Goal: Information Seeking & Learning: Learn about a topic

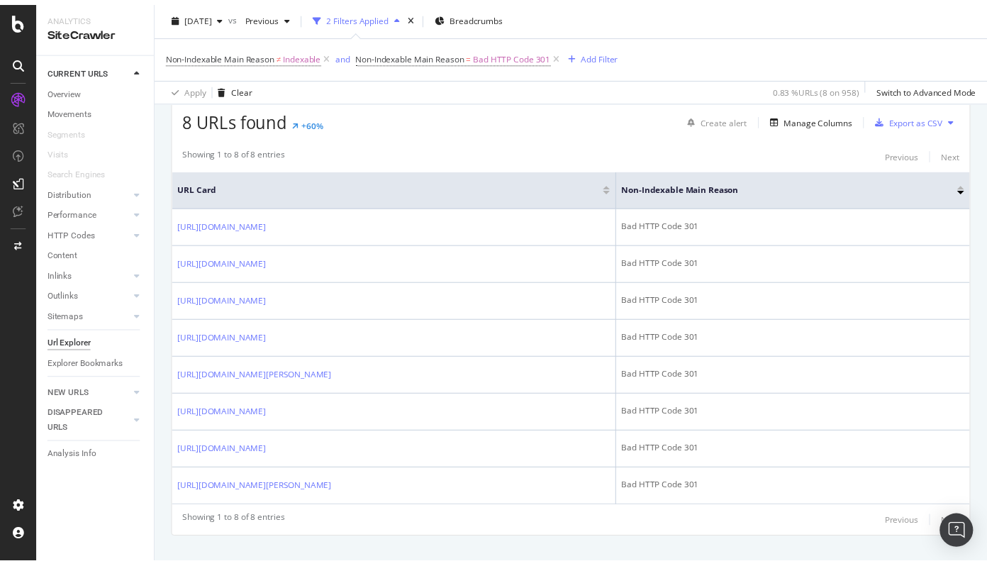
scroll to position [388, 0]
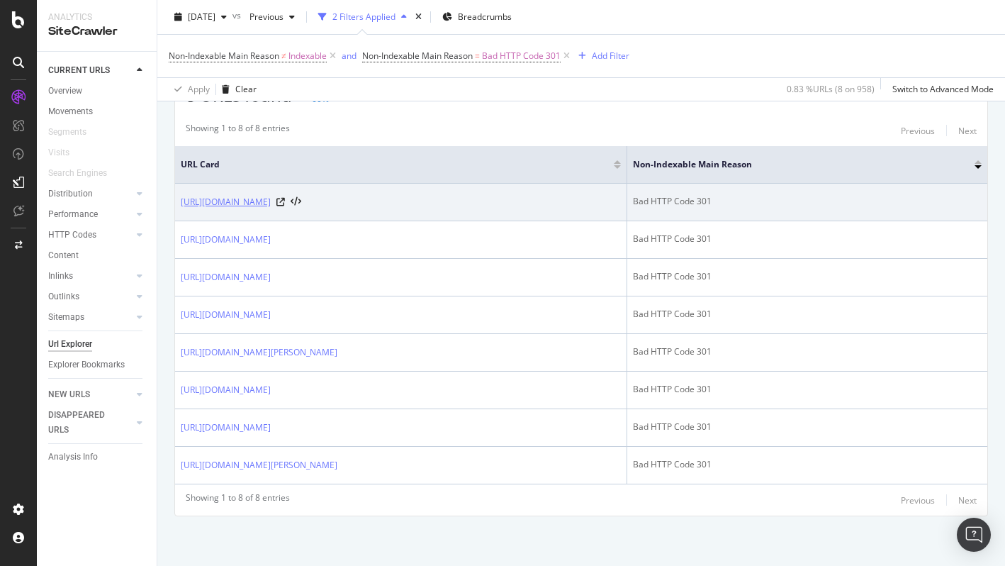
click at [271, 195] on link "https://info.onedoc.ch/fr/blog/toutes-les-specialites/comment-communiquer-avec-…" at bounding box center [226, 202] width 90 height 14
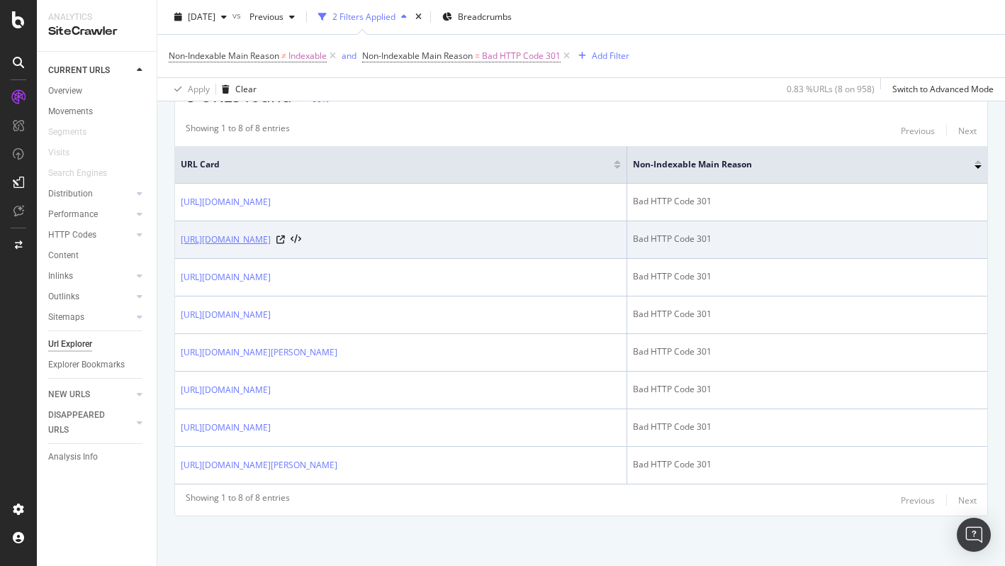
click at [271, 238] on link "https://info.onedoc.ch/fr/blog/physiotherapeutes/materiel-essentiel-pour-une-pr…" at bounding box center [226, 240] width 90 height 14
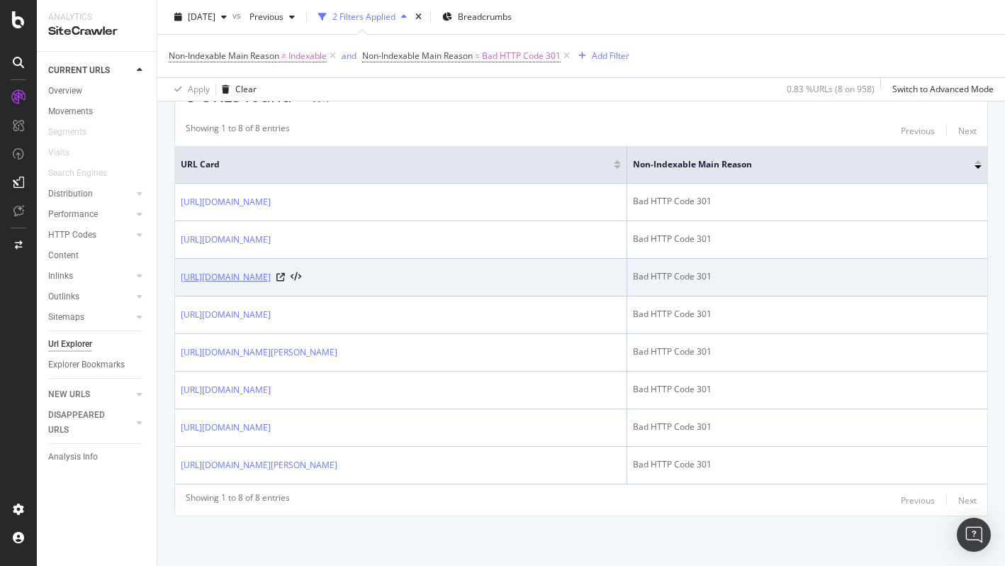
click at [271, 275] on link "https://info.onedoc.ch/fr/blog/medecins/rendez-vous-a-etapes-medecin-assistante…" at bounding box center [226, 277] width 90 height 14
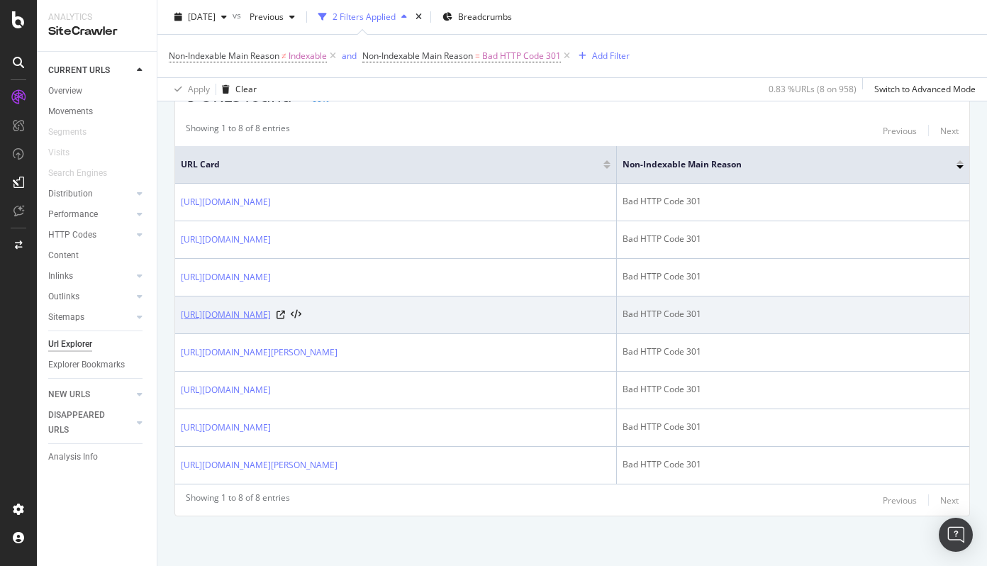
click at [271, 312] on link "[URL][DOMAIN_NAME]" at bounding box center [226, 315] width 90 height 14
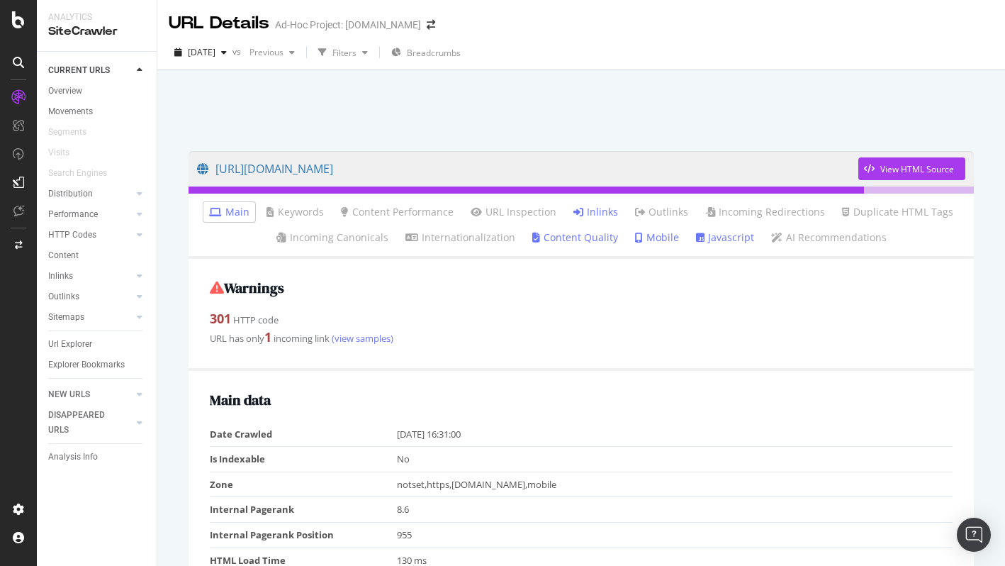
click at [596, 211] on link "Inlinks" at bounding box center [596, 212] width 45 height 14
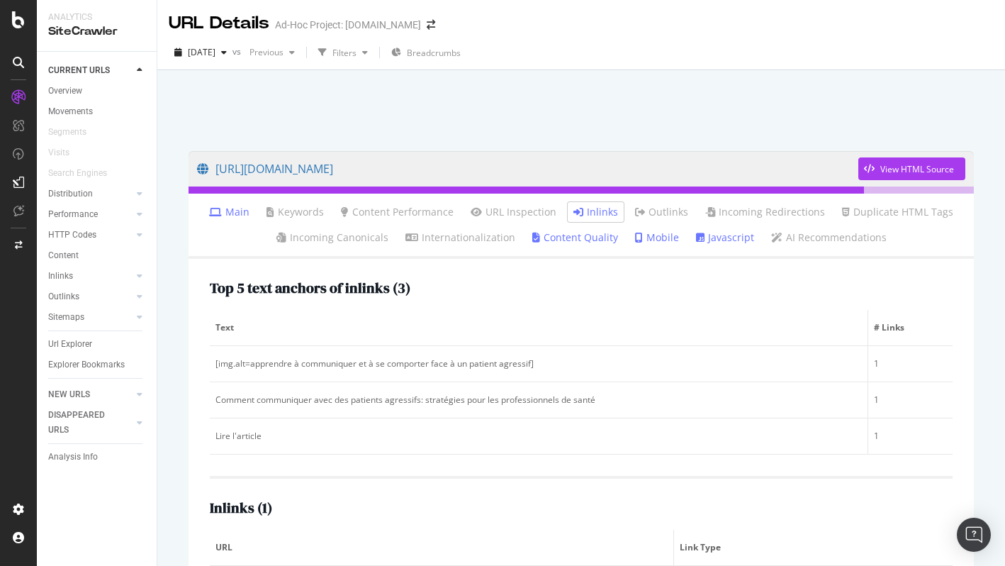
scroll to position [74, 0]
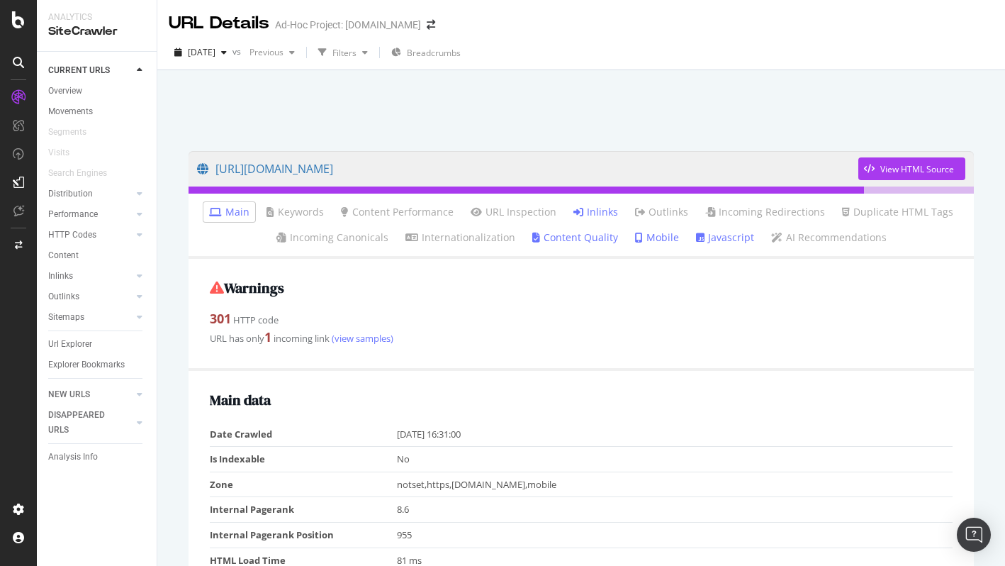
click at [598, 218] on link "Inlinks" at bounding box center [596, 212] width 45 height 14
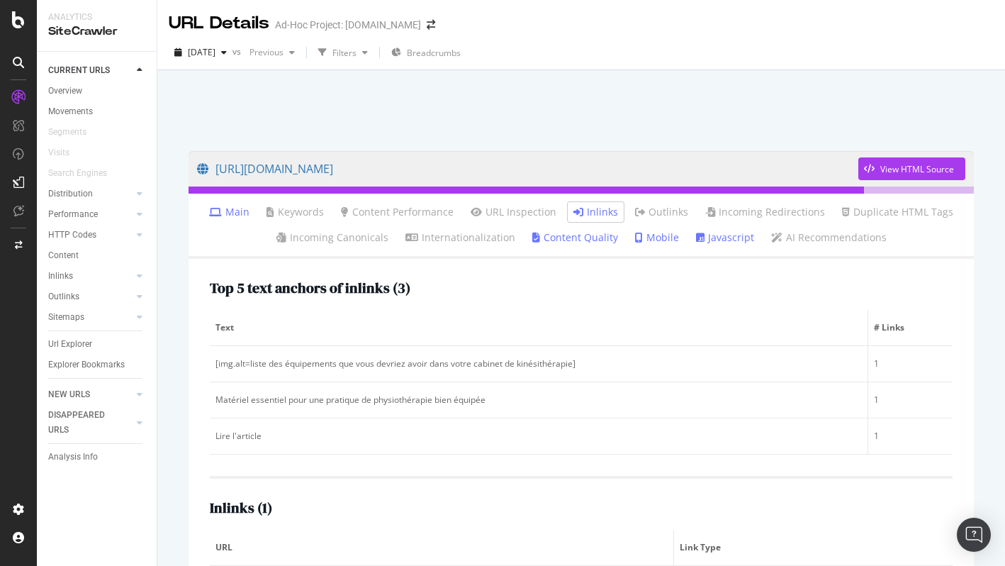
scroll to position [74, 0]
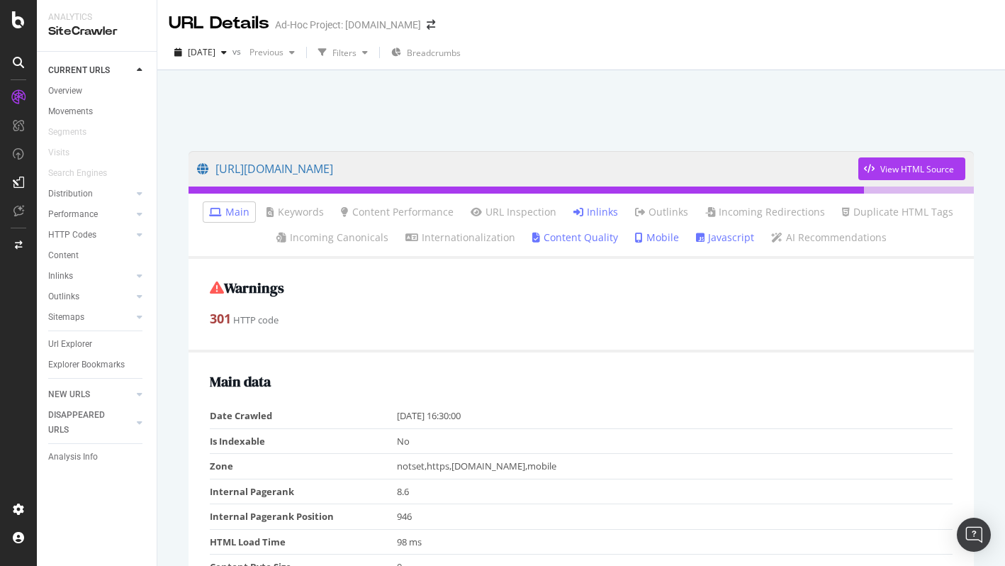
scroll to position [151, 0]
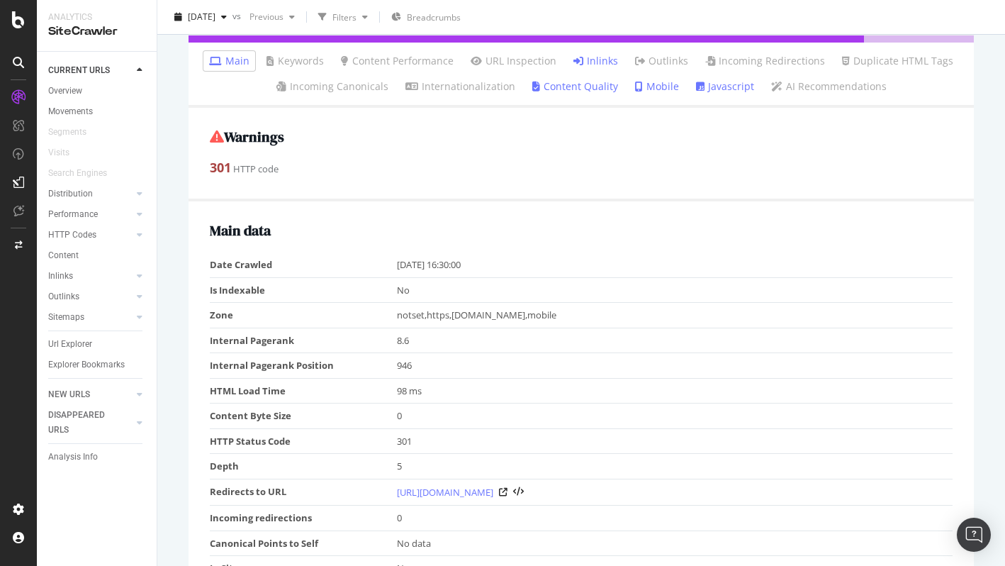
click at [600, 57] on link "Inlinks" at bounding box center [596, 61] width 45 height 14
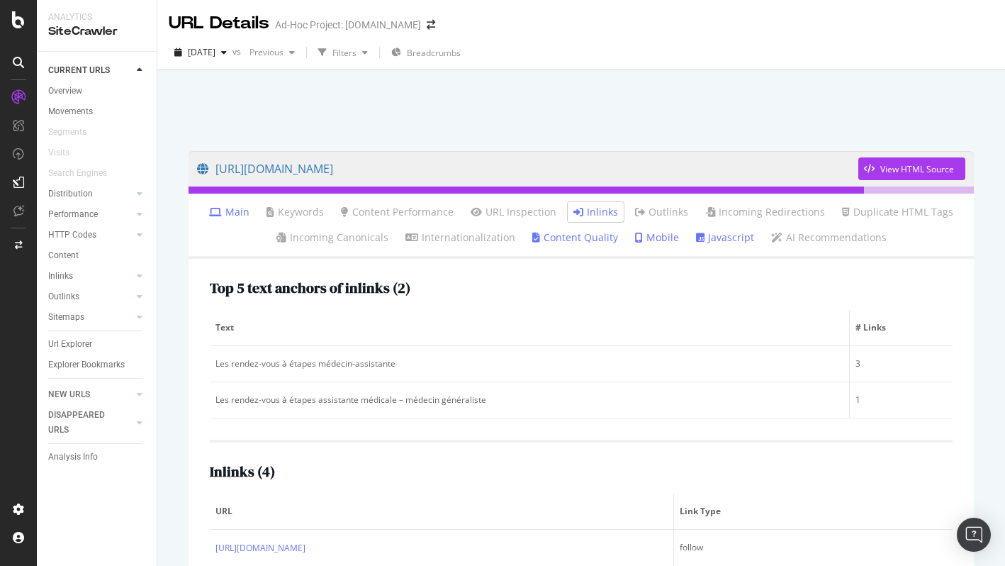
scroll to position [150, 0]
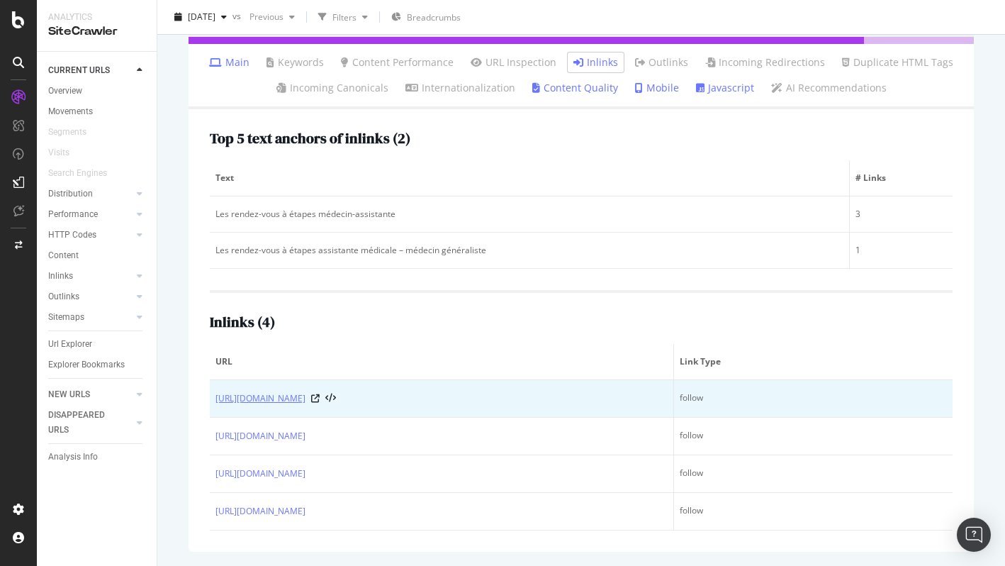
click at [306, 400] on link "https://info.onedoc.ch/fr/blog/ophtalmologues/rendez-vous-a-etapes-ophtalmologu…" at bounding box center [261, 398] width 90 height 14
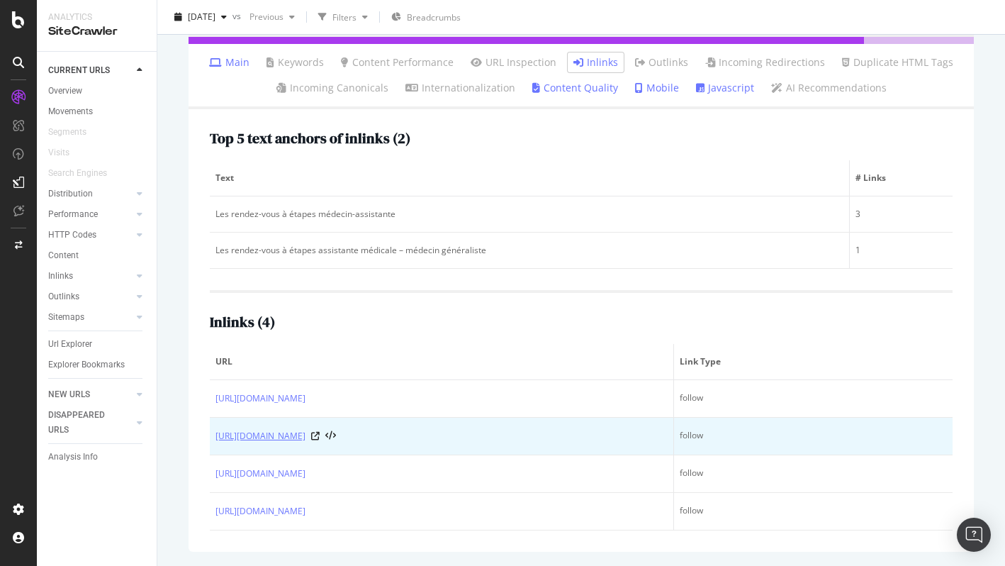
click at [306, 440] on link "https://info.onedoc.ch/fr/blog/medecins-specialistes/rendez-vous-a-etapes-clini…" at bounding box center [261, 436] width 90 height 14
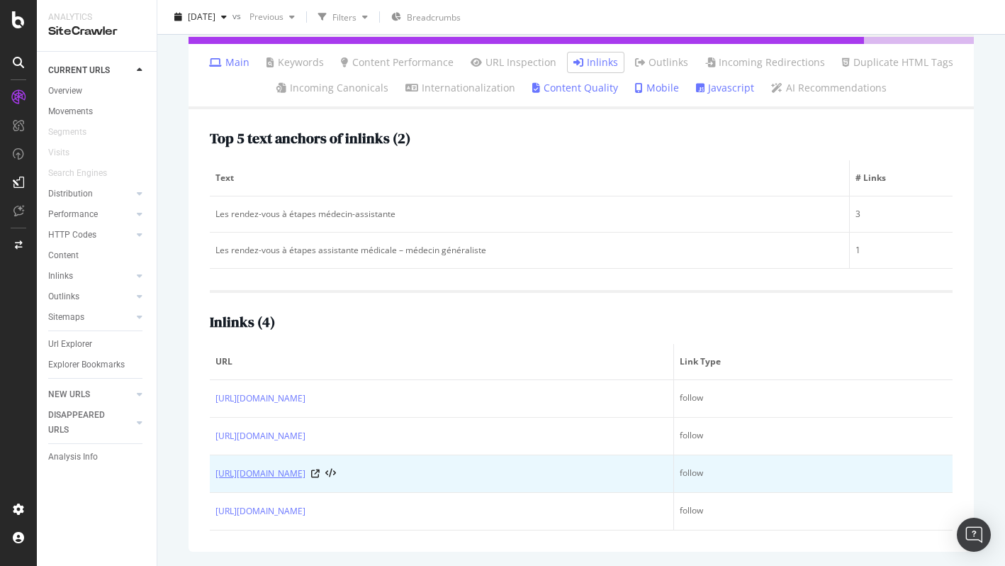
click at [306, 470] on link "https://info.onedoc.ch/fr/blog/centre-d-imagerie-medicale/rendez-vous-a-etapes-…" at bounding box center [261, 474] width 90 height 14
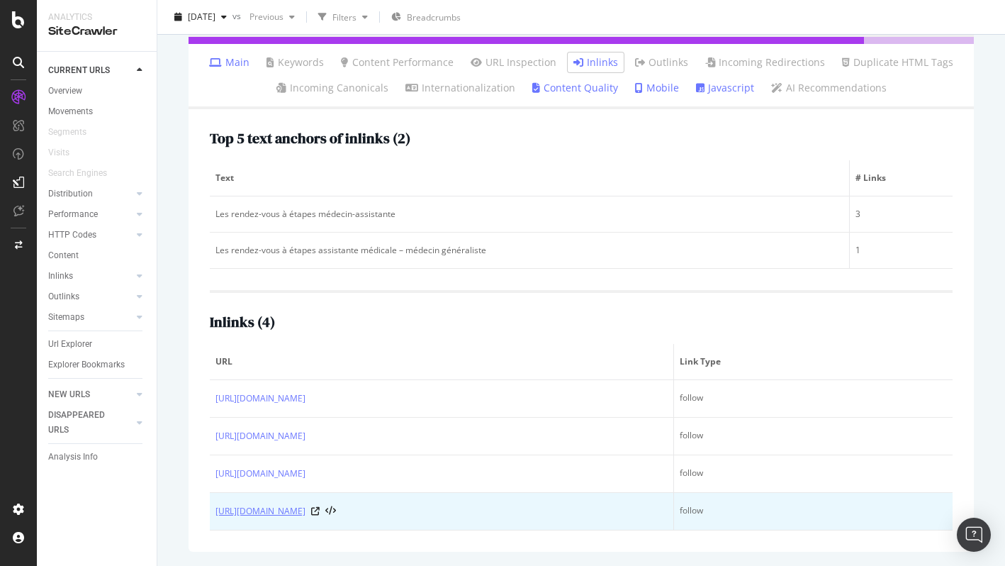
click at [306, 507] on link "https://info.onedoc.ch/fr/blog/hygienistes-dentaires/rendez-vous-a-etapes-cabin…" at bounding box center [261, 511] width 90 height 14
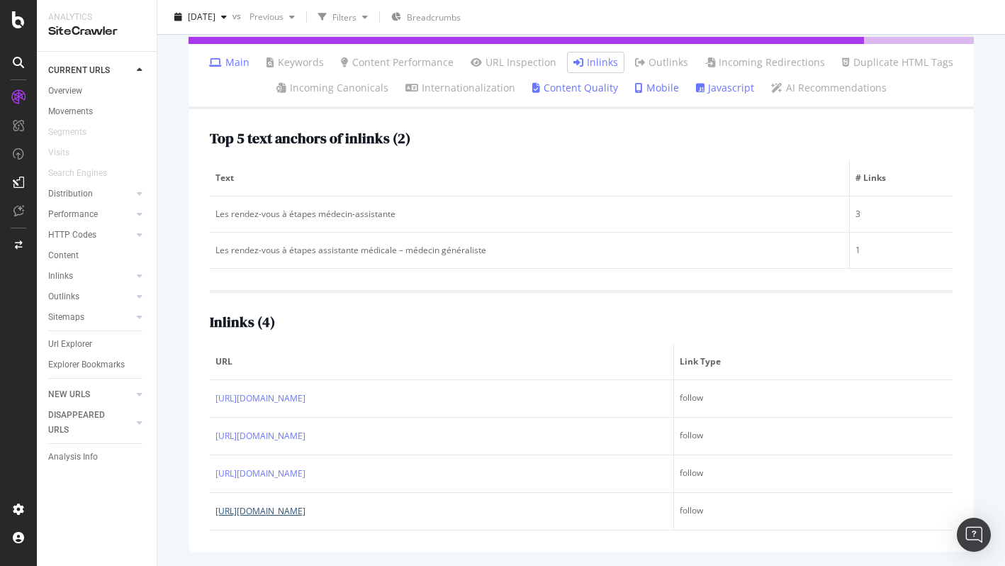
scroll to position [0, 0]
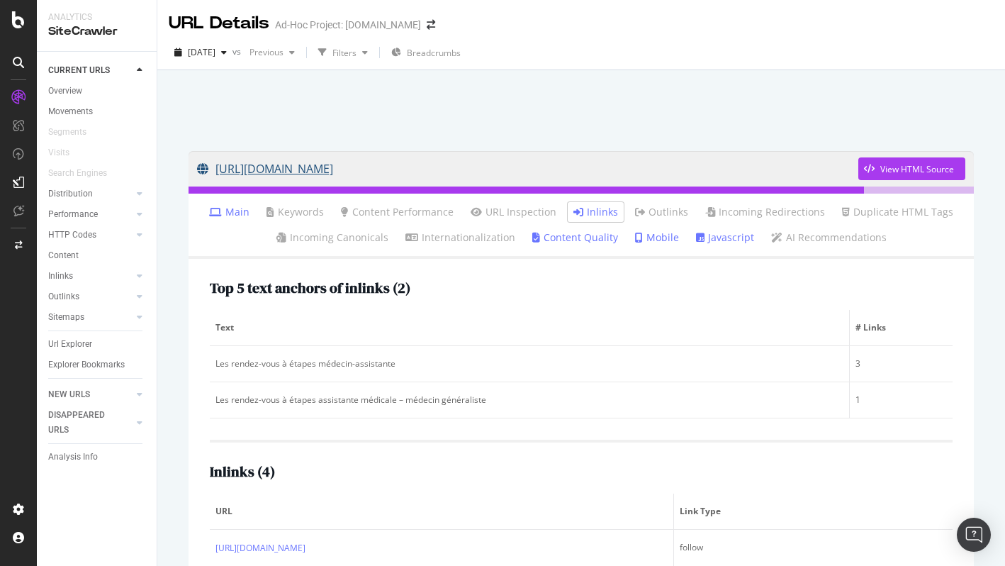
click at [670, 169] on link "https://info.onedoc.ch/fr/blog/medecins/rendez-vous-a-etapes-medecin-assistante…" at bounding box center [528, 168] width 662 height 35
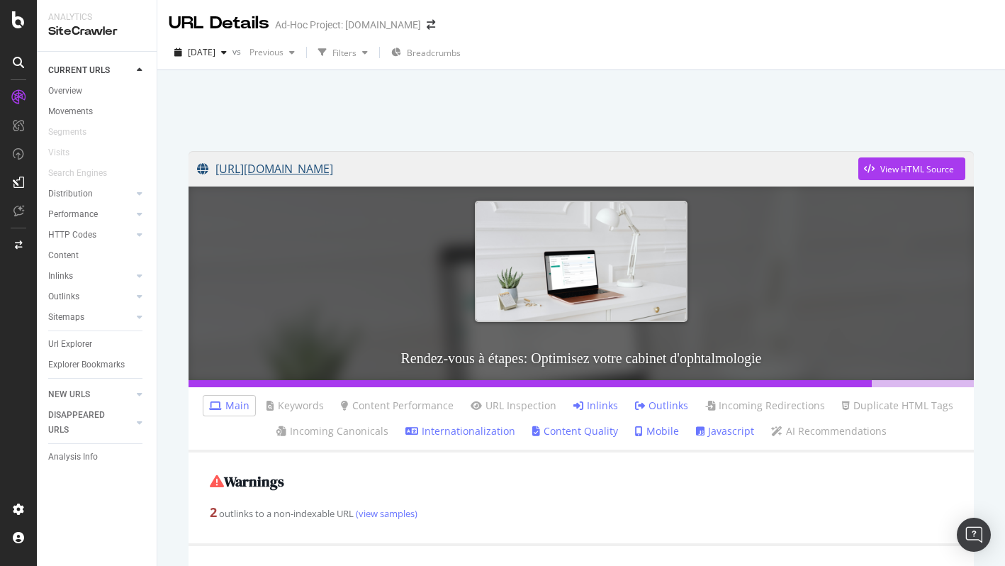
click at [418, 172] on link "https://info.onedoc.ch/fr/blog/ophtalmologues/rendez-vous-a-etapes-ophtalmologu…" at bounding box center [528, 168] width 662 height 35
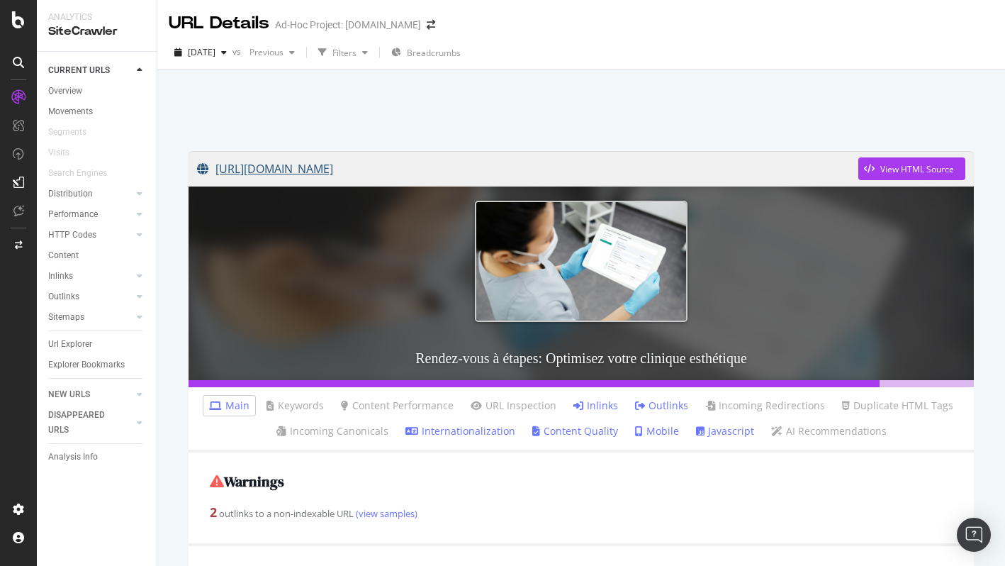
click at [435, 172] on link "[URL][DOMAIN_NAME]" at bounding box center [528, 168] width 662 height 35
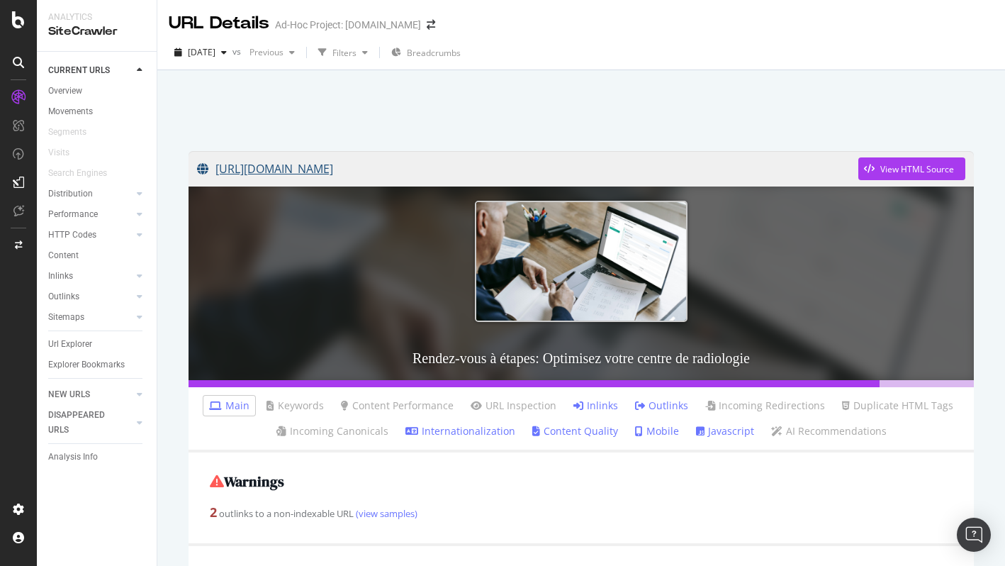
click at [502, 164] on link "https://info.onedoc.ch/fr/blog/centre-d-imagerie-medicale/rendez-vous-a-etapes-…" at bounding box center [528, 168] width 662 height 35
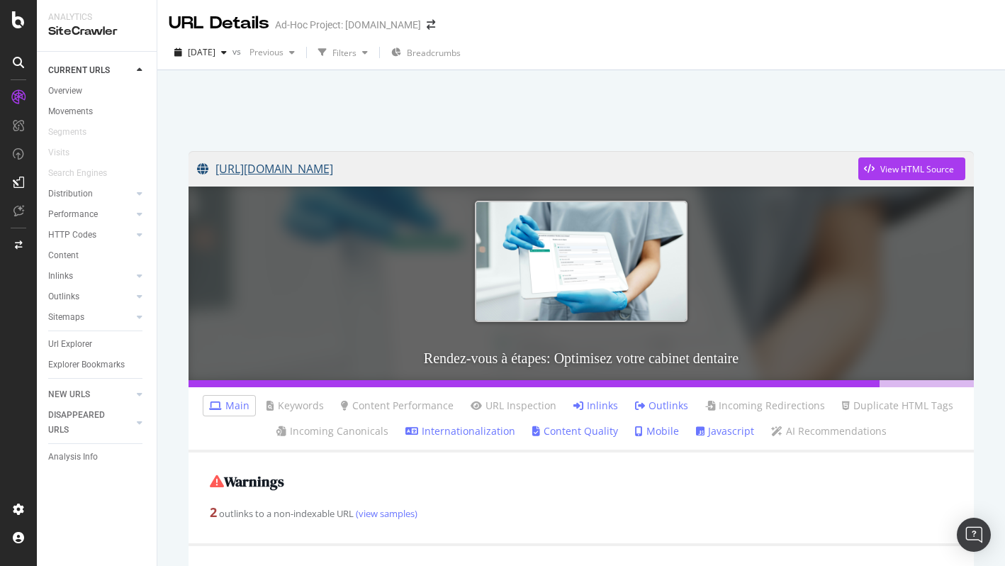
click at [657, 169] on link "[URL][DOMAIN_NAME]" at bounding box center [528, 168] width 662 height 35
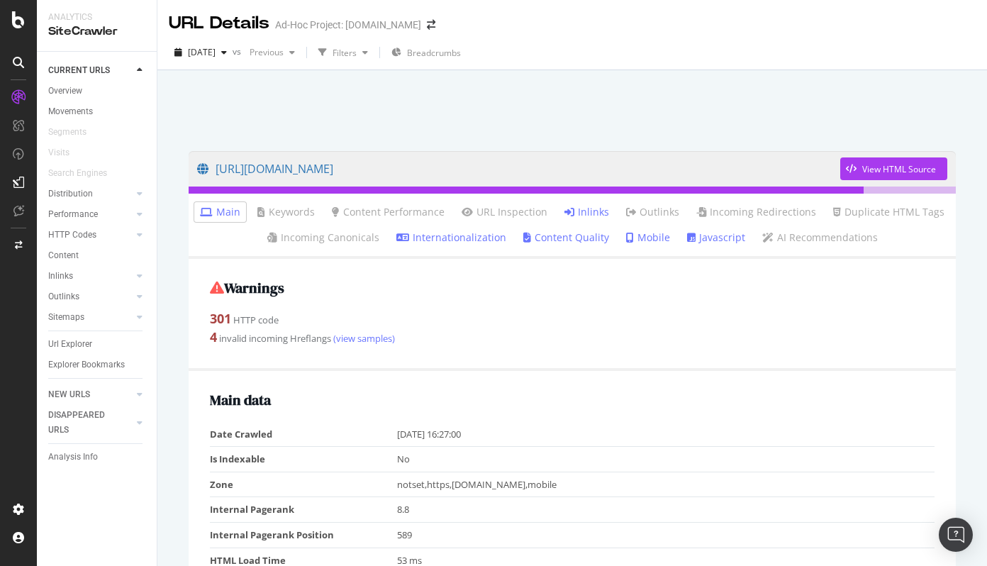
click at [589, 212] on link "Inlinks" at bounding box center [586, 212] width 45 height 14
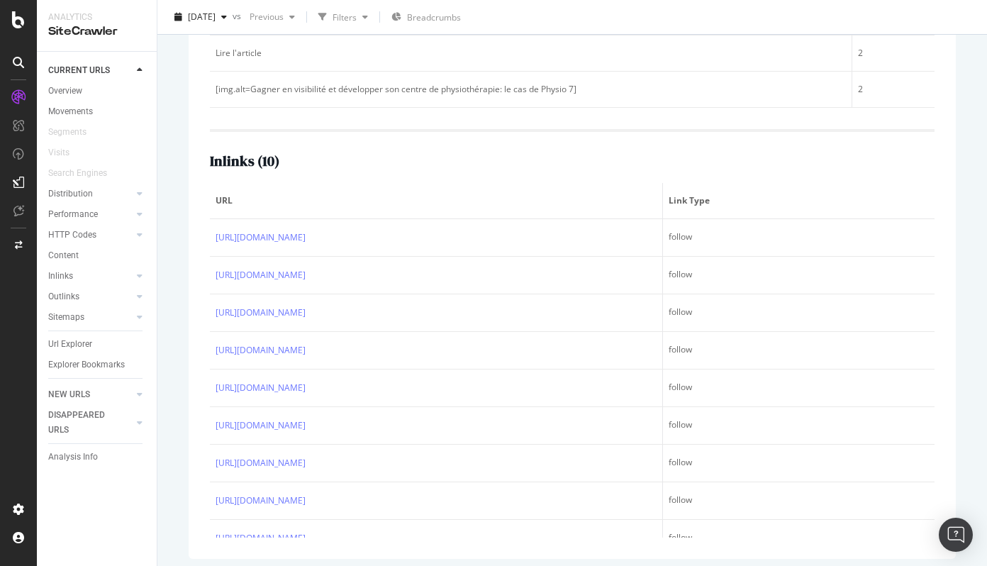
scroll to position [427, 0]
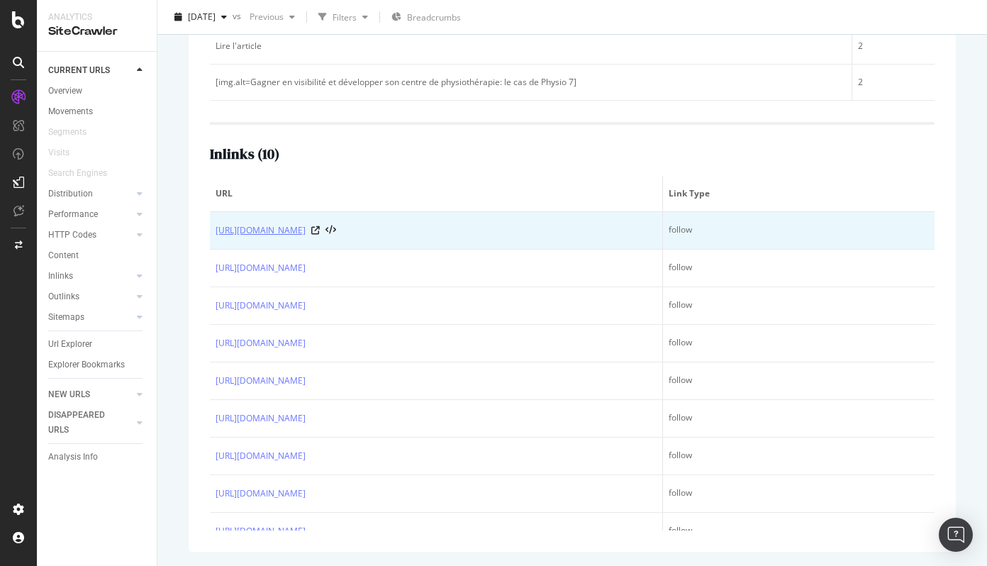
click at [285, 231] on link "[URL][DOMAIN_NAME]" at bounding box center [261, 230] width 90 height 14
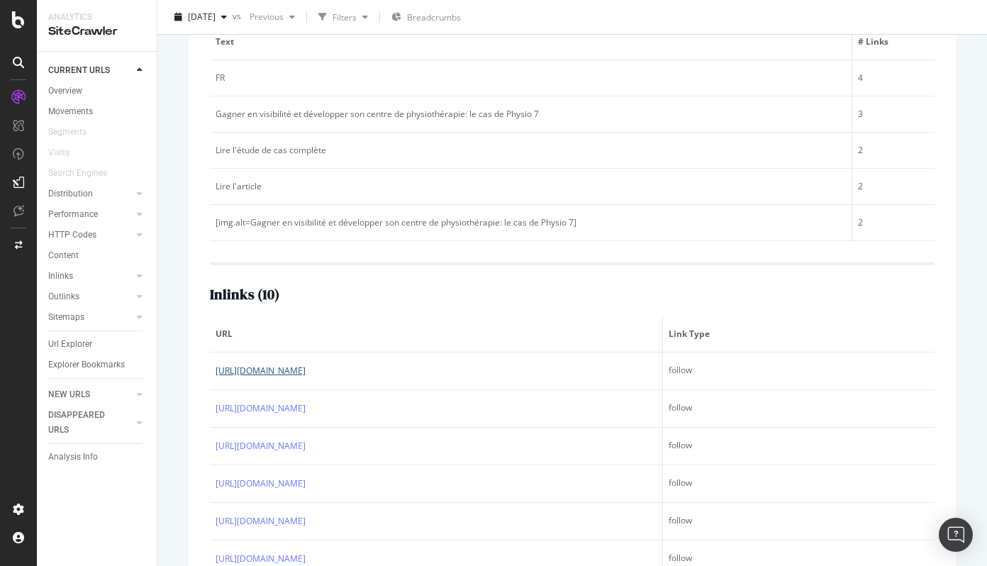
scroll to position [0, 0]
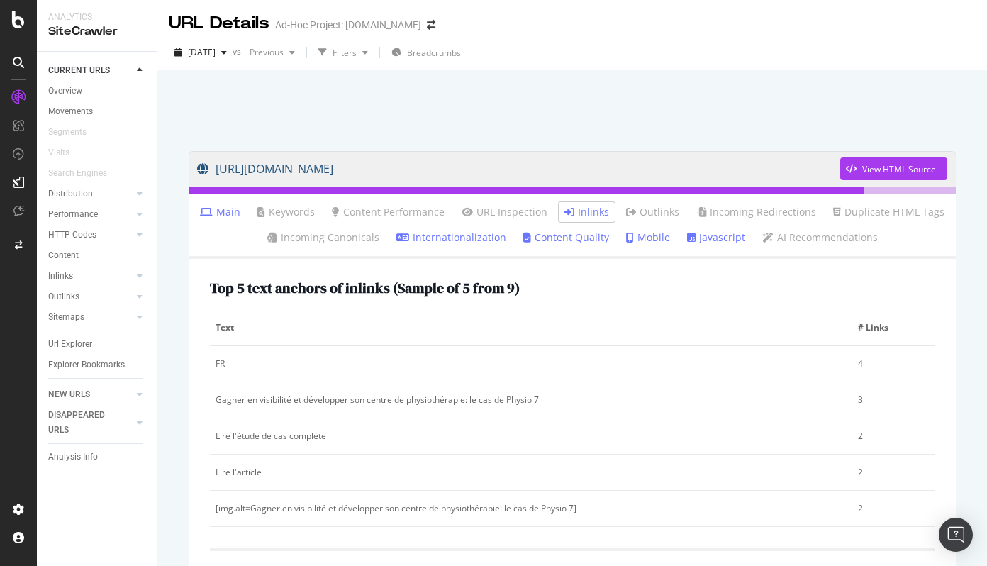
click at [778, 157] on link "[URL][DOMAIN_NAME]" at bounding box center [518, 168] width 643 height 35
copy link "[URL][DOMAIN_NAME]"
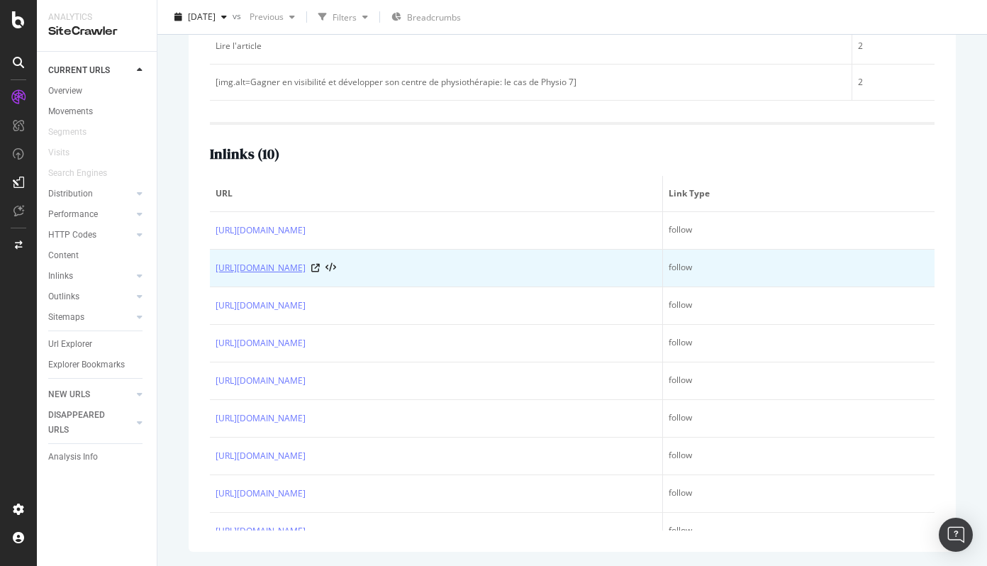
click at [306, 270] on link "[URL][DOMAIN_NAME]" at bounding box center [261, 268] width 90 height 14
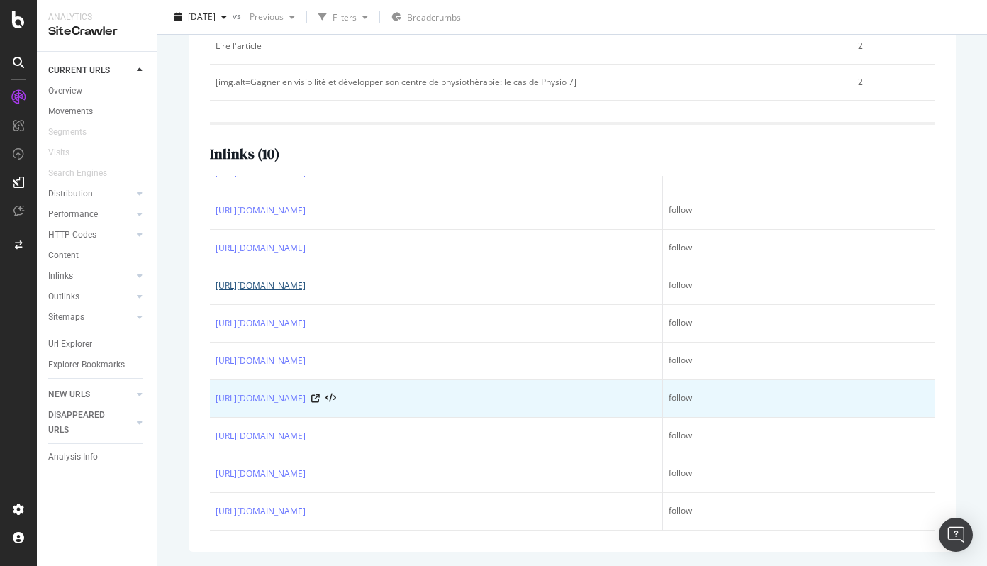
scroll to position [218, 0]
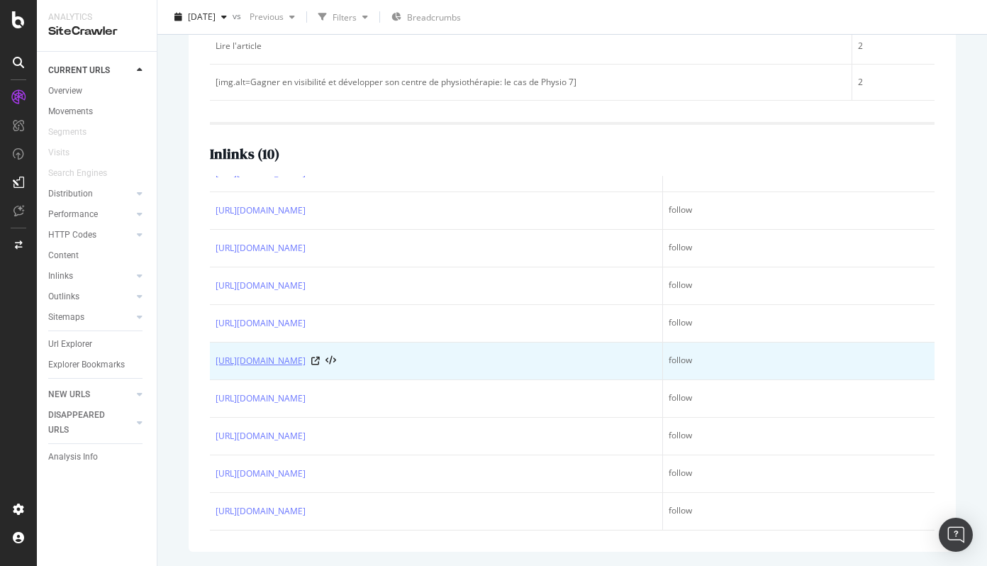
click at [306, 354] on link "[URL][DOMAIN_NAME]" at bounding box center [261, 361] width 90 height 14
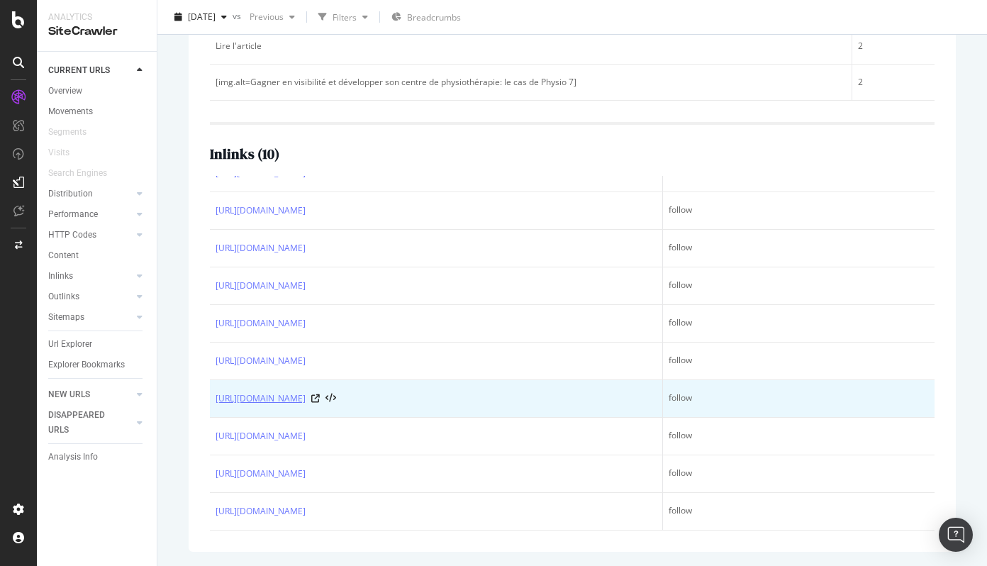
click at [306, 391] on link "[URL][DOMAIN_NAME]" at bounding box center [261, 398] width 90 height 14
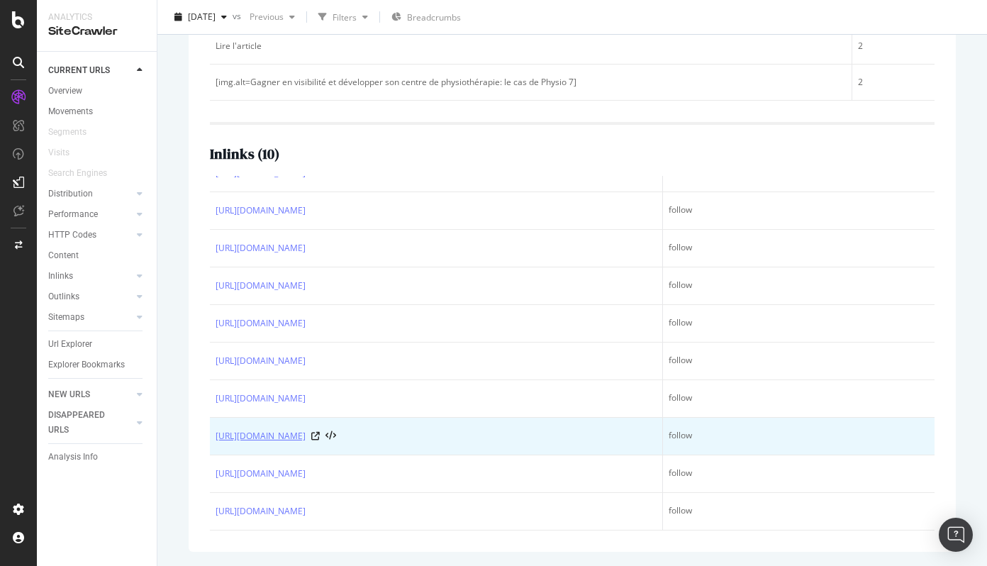
click at [306, 429] on link "[URL][DOMAIN_NAME]" at bounding box center [261, 436] width 90 height 14
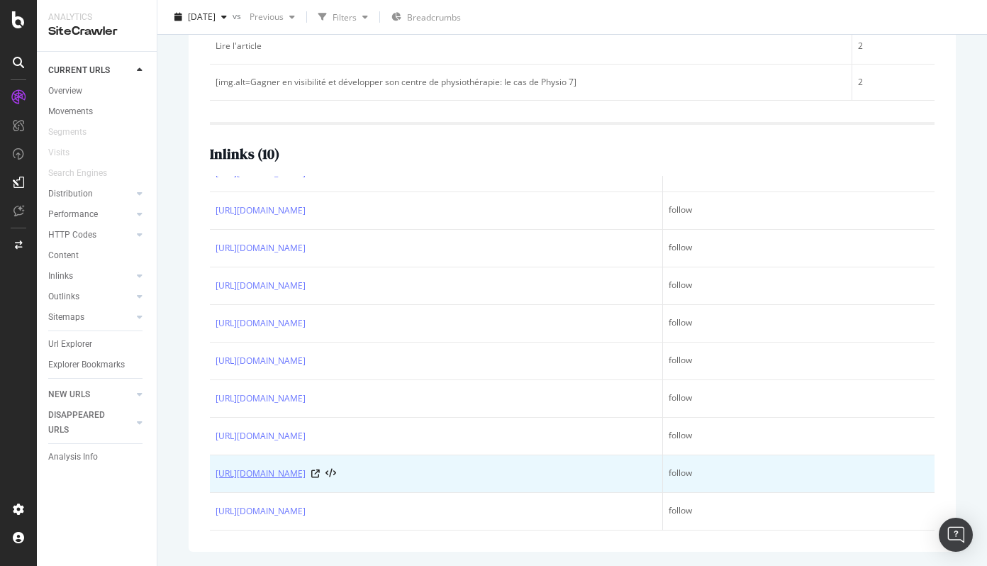
click at [306, 467] on link "[URL][DOMAIN_NAME]" at bounding box center [261, 474] width 90 height 14
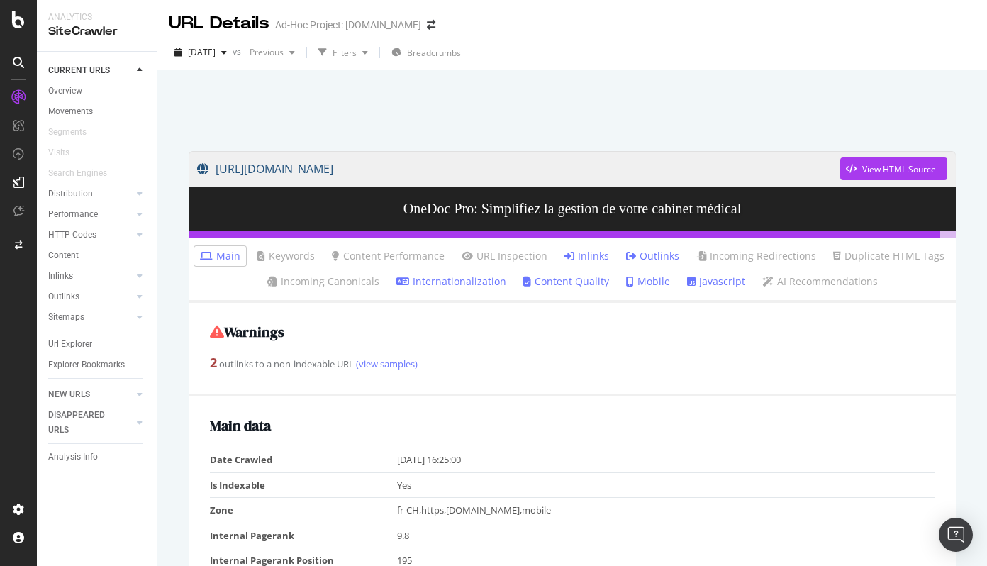
click at [328, 174] on link "https://info.onedoc.ch/fr/" at bounding box center [518, 168] width 643 height 35
click at [350, 176] on link "[URL][DOMAIN_NAME]" at bounding box center [518, 168] width 643 height 35
click at [479, 179] on link "https://info.onedoc.ch/fr/besoins/ameliorer-votre-visibilite/" at bounding box center [518, 168] width 643 height 35
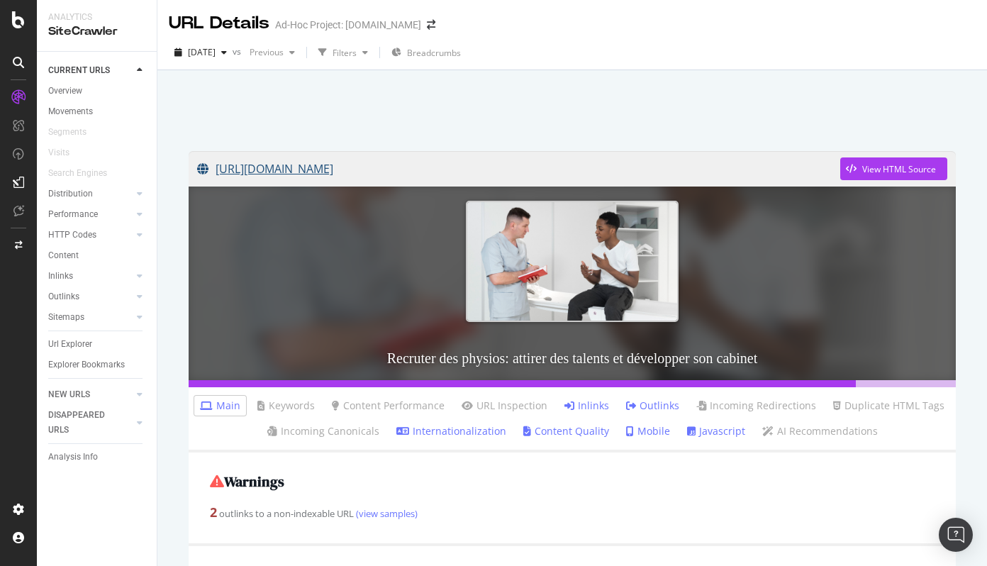
click at [767, 167] on link "[URL][DOMAIN_NAME]" at bounding box center [518, 168] width 643 height 35
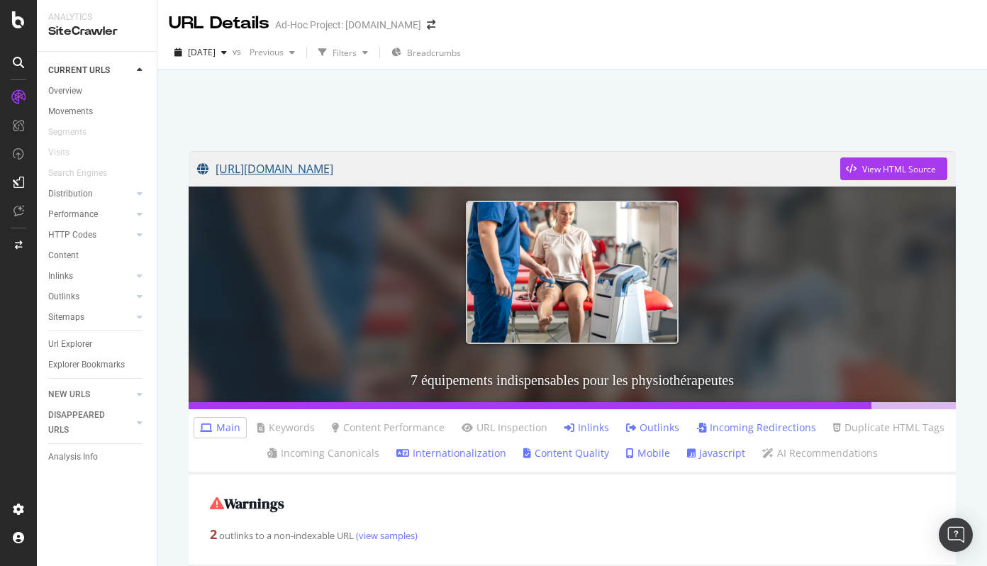
scroll to position [12, 0]
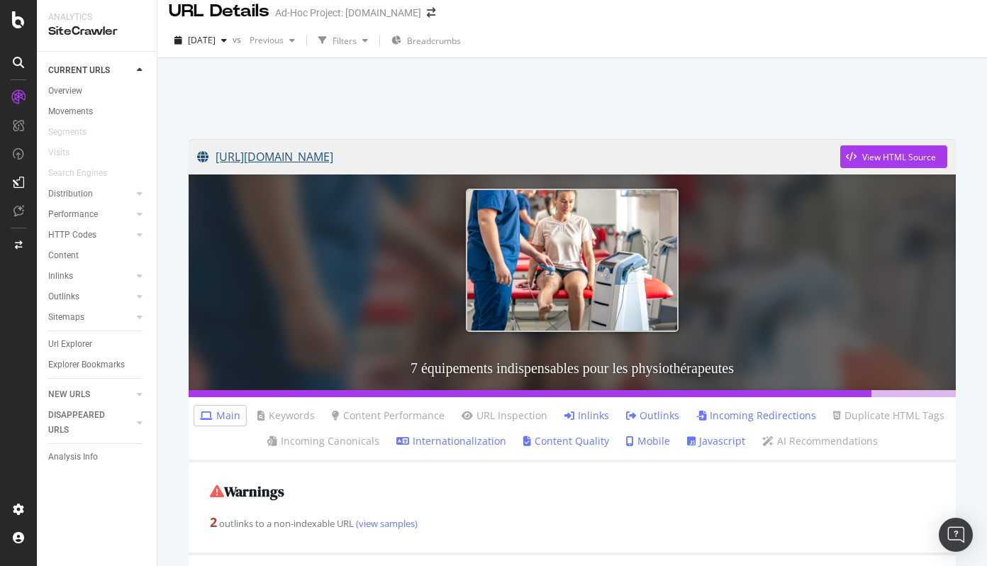
click at [630, 155] on link "https://info.onedoc.ch/fr/blog/physiotherapeutes/equipements-indispensables-phy…" at bounding box center [518, 156] width 643 height 35
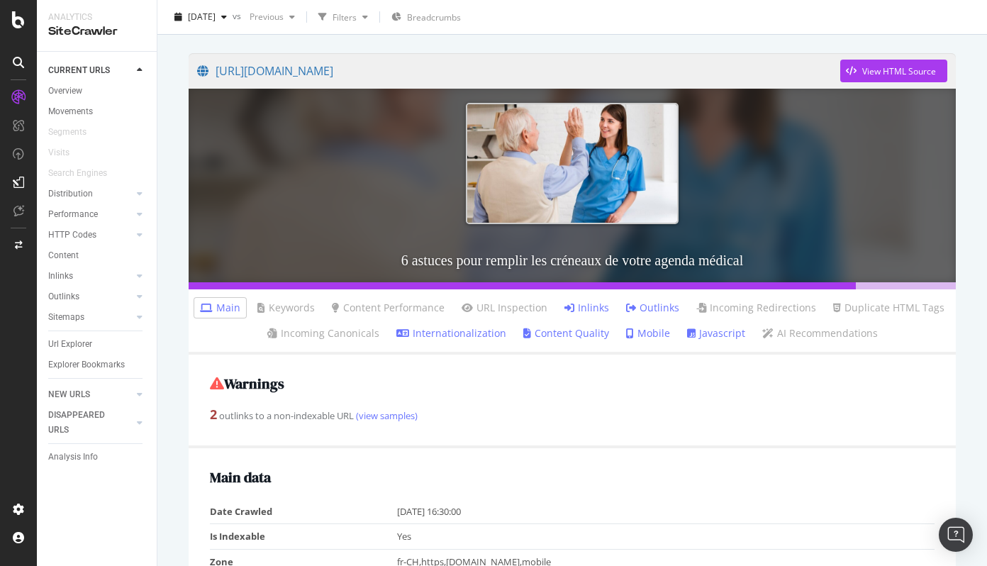
scroll to position [91, 0]
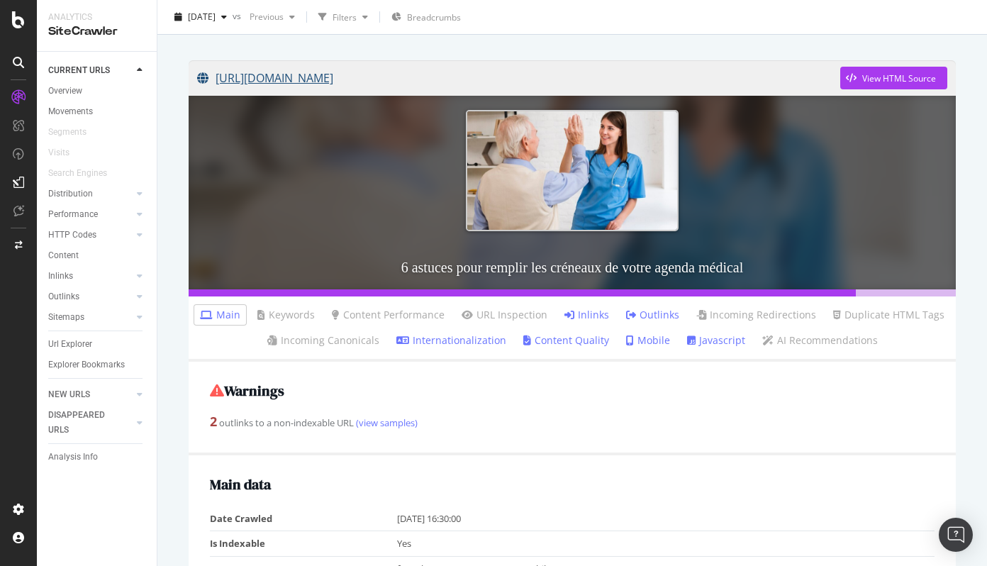
click at [612, 78] on link "[URL][DOMAIN_NAME]" at bounding box center [518, 77] width 643 height 35
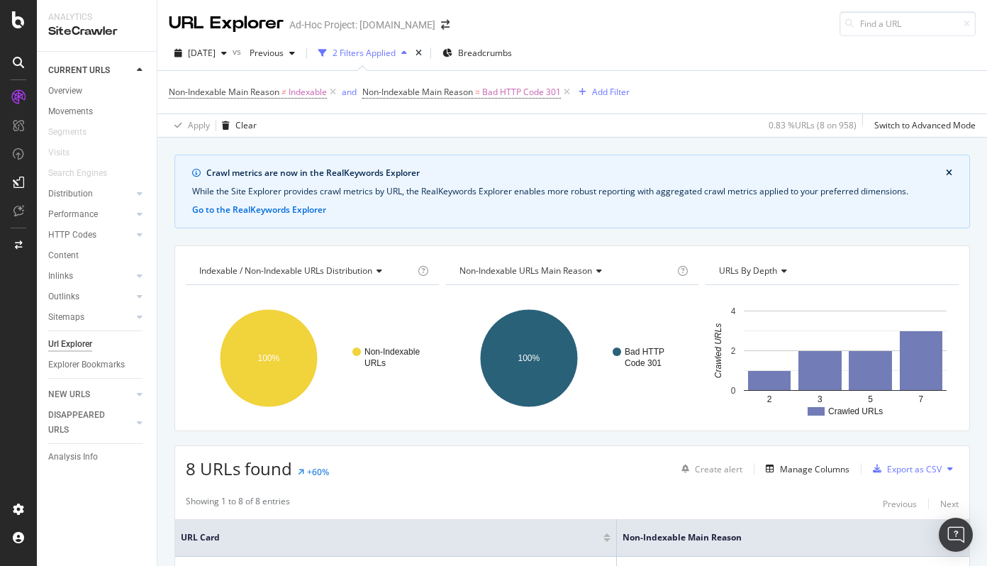
scroll to position [388, 0]
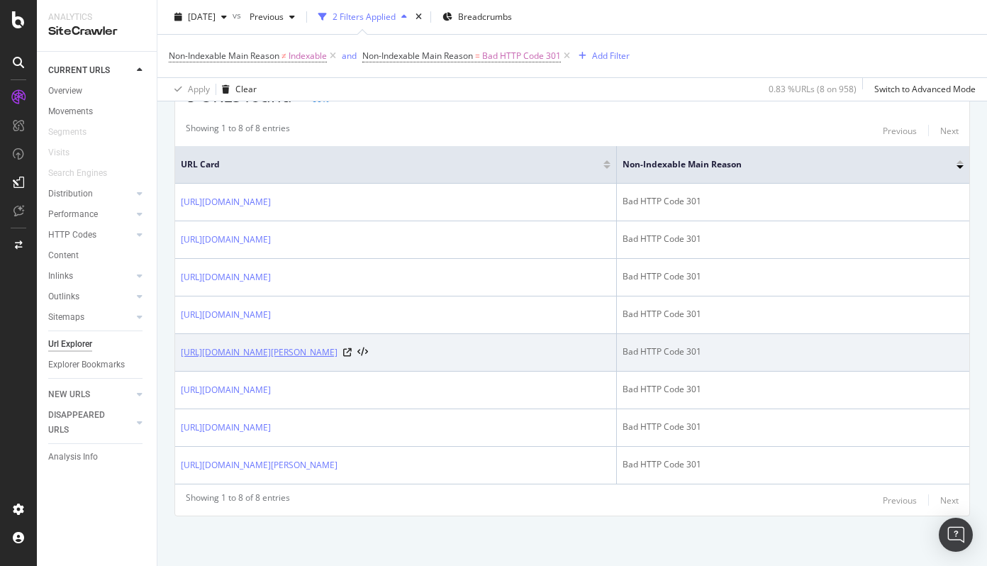
click at [337, 355] on link "[URL][DOMAIN_NAME][PERSON_NAME]" at bounding box center [259, 352] width 157 height 14
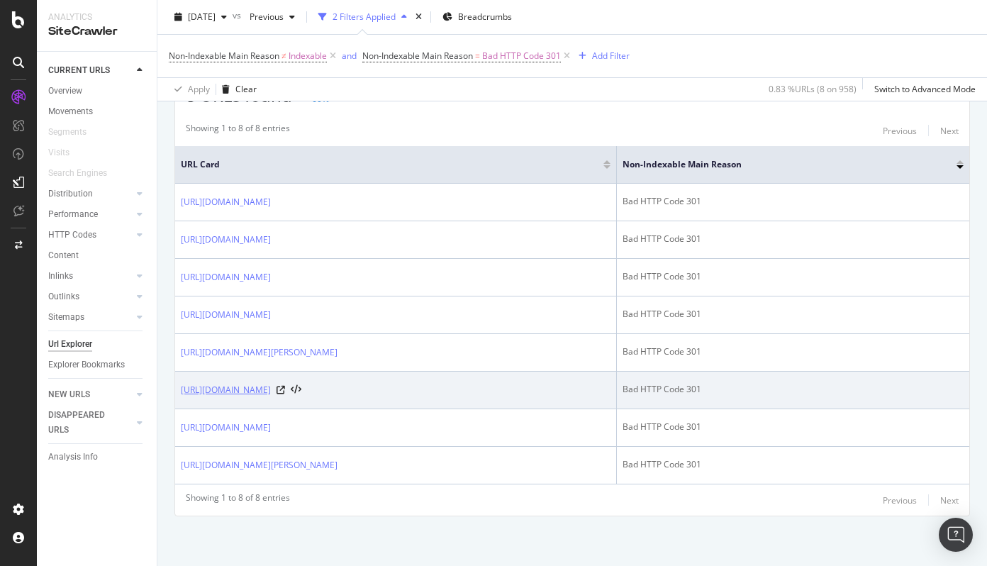
click at [271, 387] on link "https://info.onedoc.ch/fr/blog/dentistes/comment-ouvrir-un-cabinet-dentaire-gui…" at bounding box center [226, 390] width 90 height 14
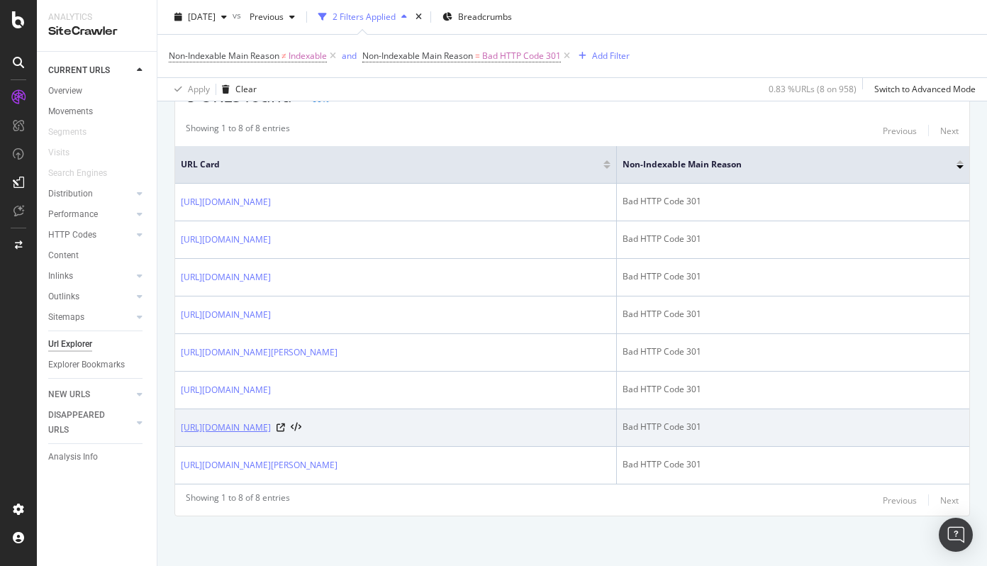
click at [271, 425] on link "https://info.onedoc.ch/de/blog/alle-fachgebiete/was-ist-der-rechtliche-rahmen-d…" at bounding box center [226, 427] width 90 height 14
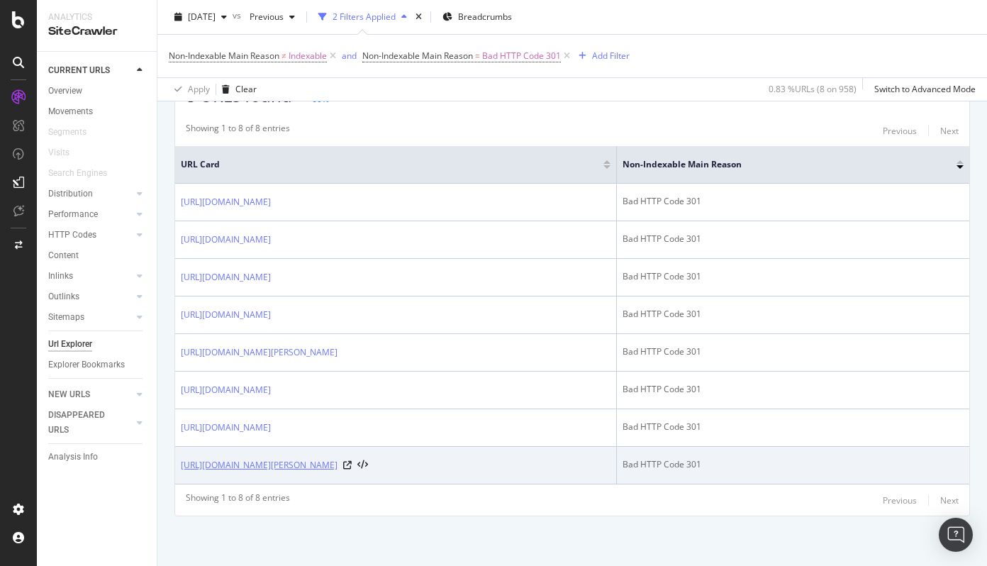
click at [337, 468] on link "https://info.onedoc.ch/de/blog/ophtalmologen/technologie-gesundheitswesen-inter…" at bounding box center [259, 465] width 157 height 14
click at [566, 455] on td "https://info.onedoc.ch/de/blog/ophtalmologen/technologie-gesundheitswesen-inter…" at bounding box center [396, 466] width 442 height 38
click at [337, 465] on link "https://info.onedoc.ch/de/blog/ophtalmologen/technologie-gesundheitswesen-inter…" at bounding box center [259, 465] width 157 height 14
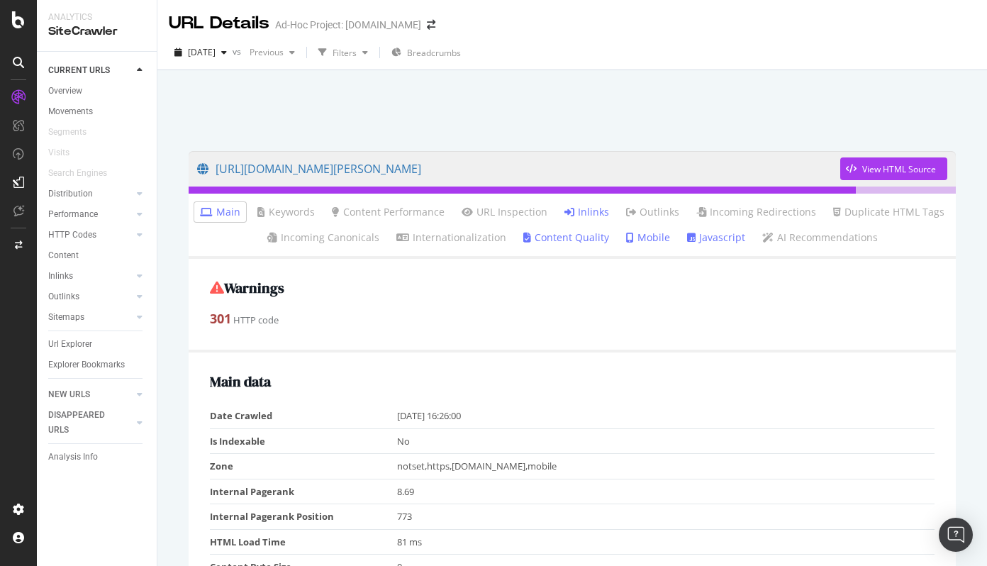
click at [593, 211] on link "Inlinks" at bounding box center [586, 212] width 45 height 14
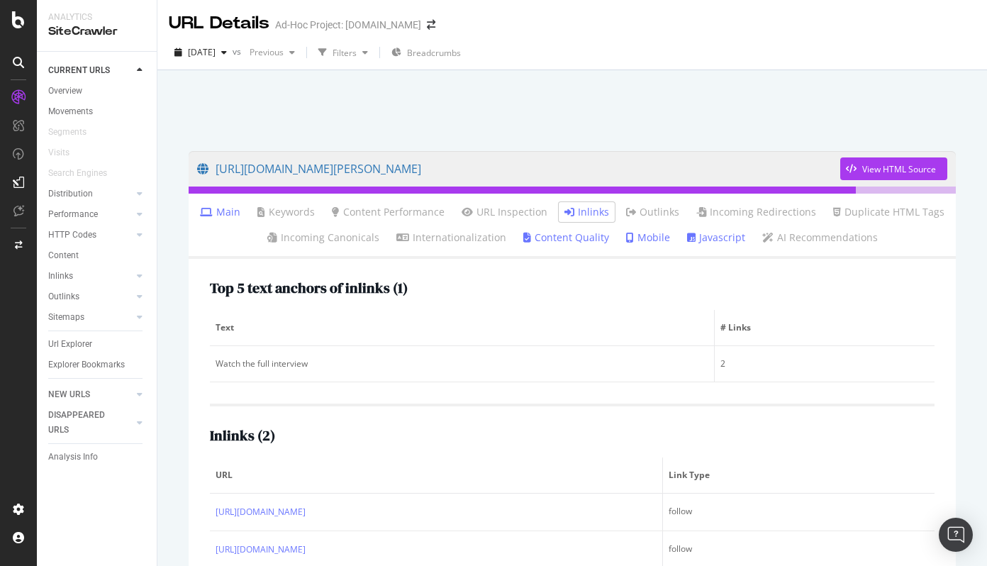
scroll to position [70, 0]
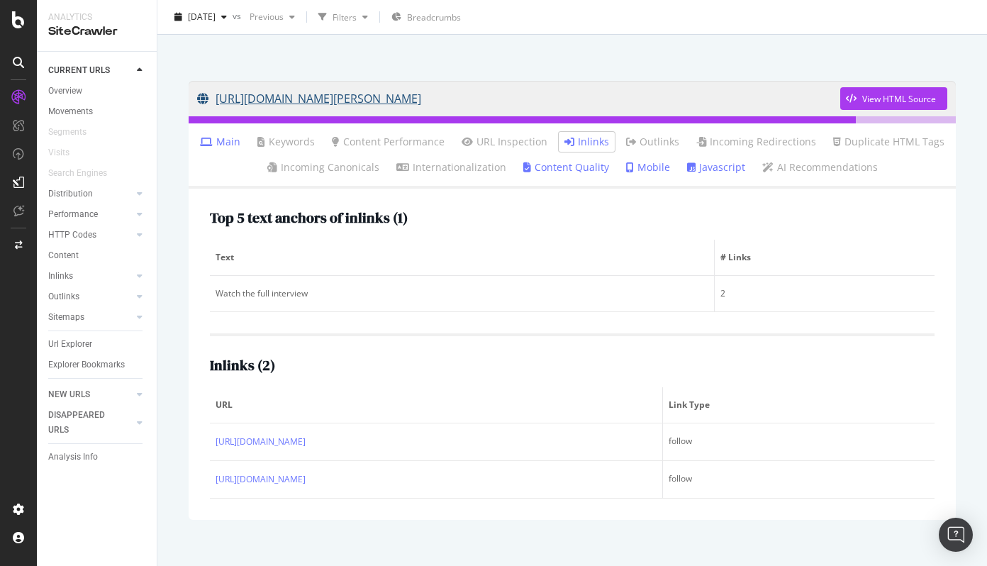
click at [619, 103] on link "https://info.onedoc.ch/en/blog/ophtalmologists/technology-healthcar-interview-d…" at bounding box center [518, 98] width 643 height 35
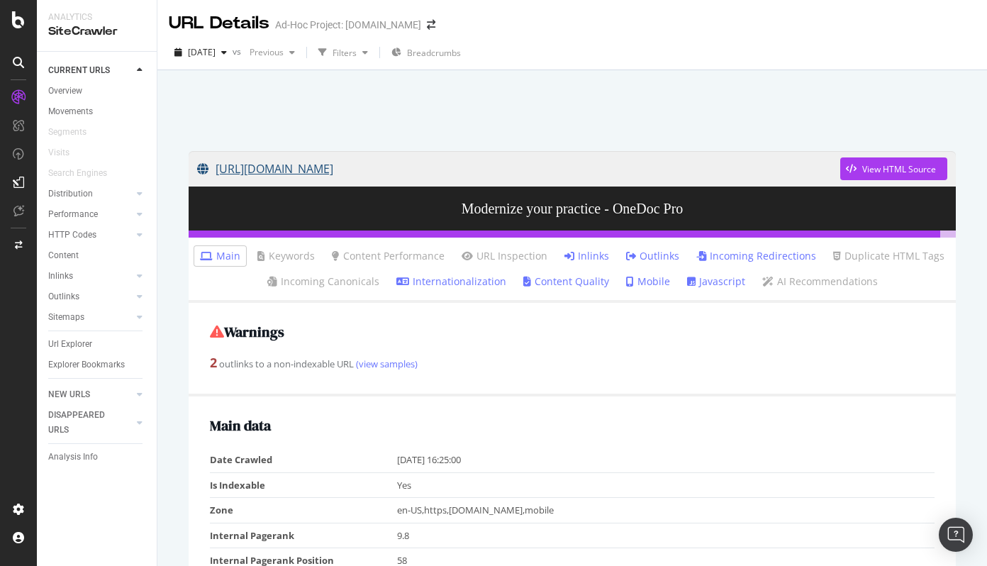
click at [298, 172] on link "[URL][DOMAIN_NAME]" at bounding box center [518, 168] width 643 height 35
click at [359, 176] on link "[URL][DOMAIN_NAME]" at bounding box center [518, 168] width 643 height 35
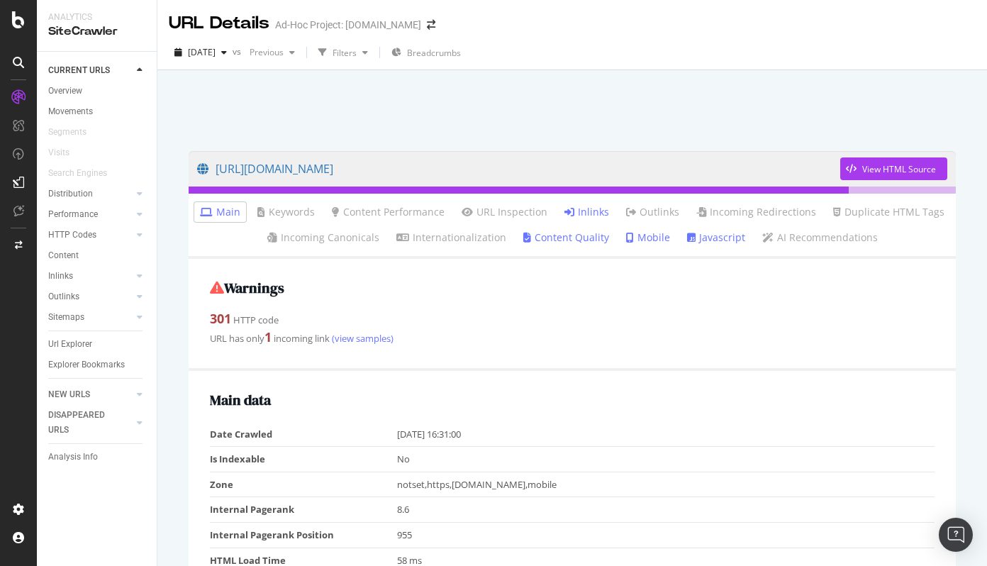
click at [594, 213] on link "Inlinks" at bounding box center [586, 212] width 45 height 14
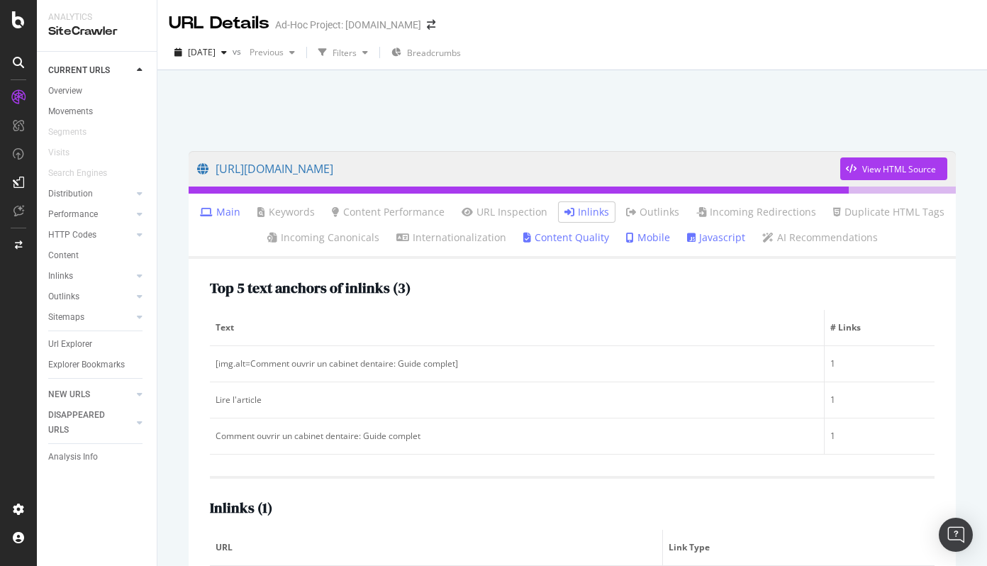
scroll to position [74, 0]
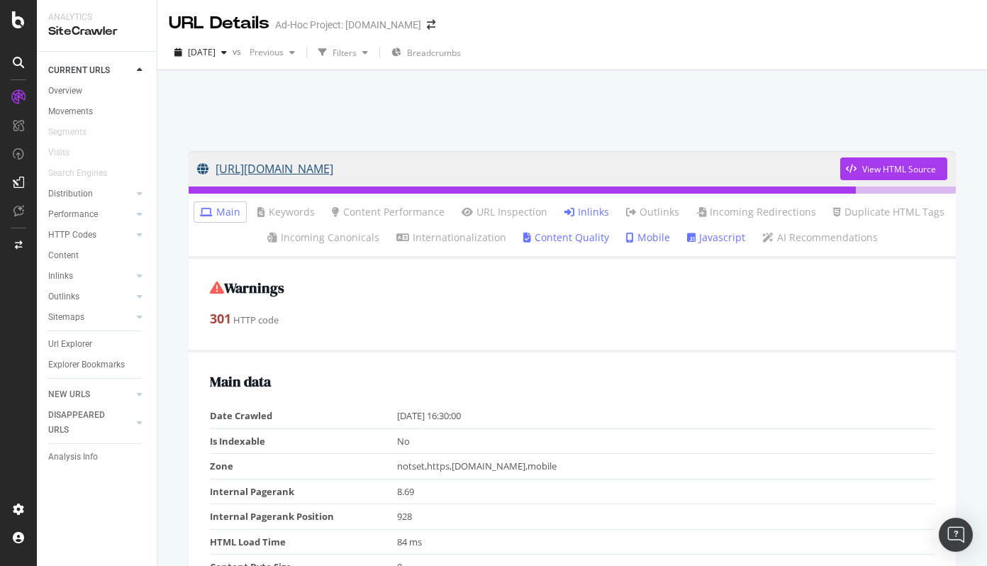
click at [579, 170] on link "https://info.onedoc.ch/de/blog/alle-fachgebiete/was-ist-der-rechtliche-rahmen-d…" at bounding box center [518, 168] width 643 height 35
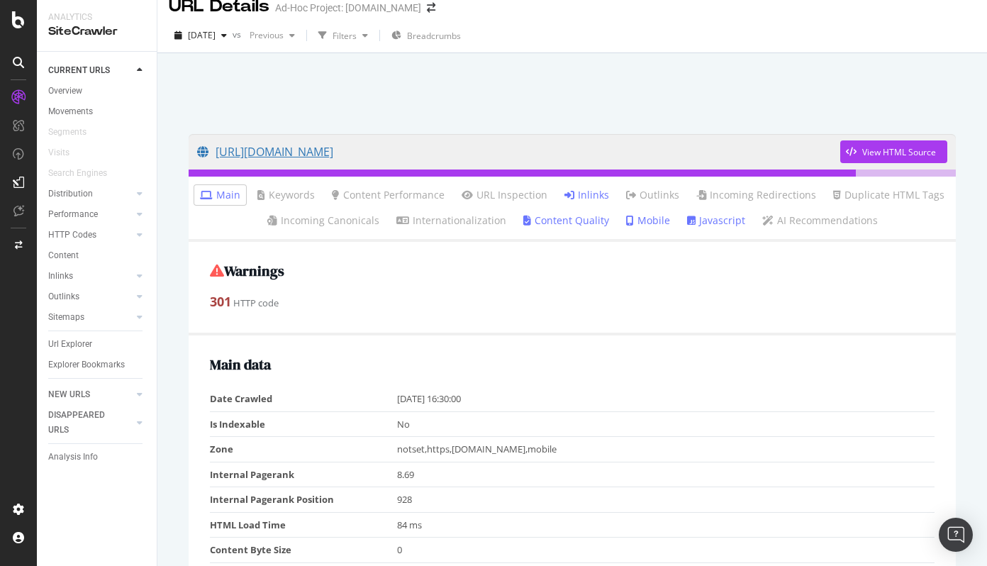
scroll to position [18, 0]
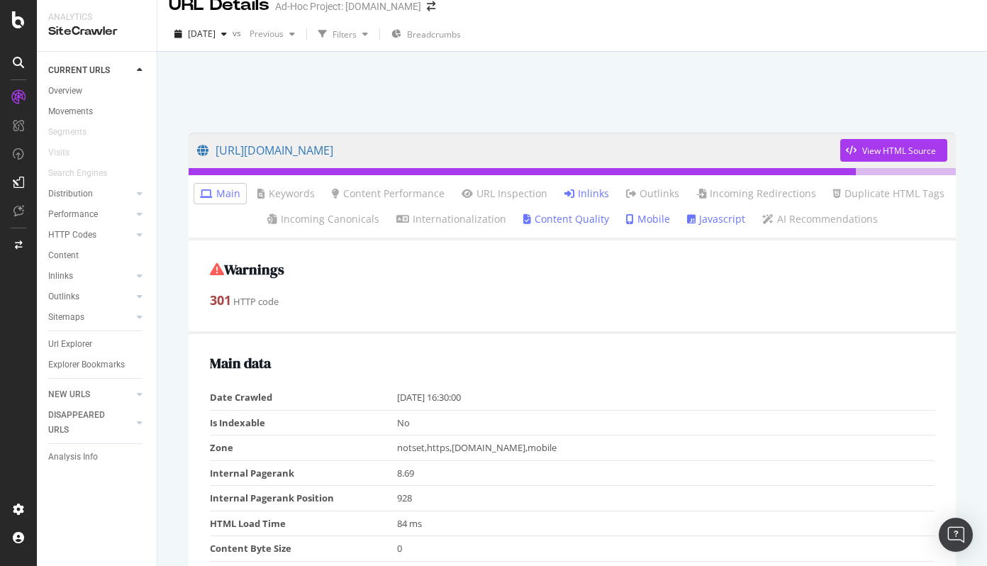
click at [599, 201] on li "Inlinks" at bounding box center [587, 194] width 56 height 20
click at [579, 189] on link "Inlinks" at bounding box center [586, 193] width 45 height 14
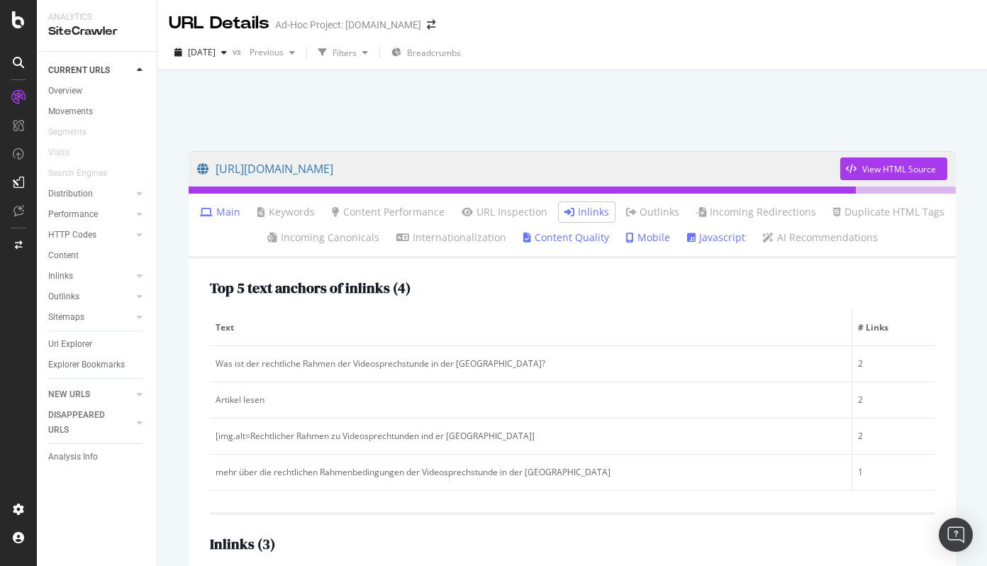
scroll to position [185, 0]
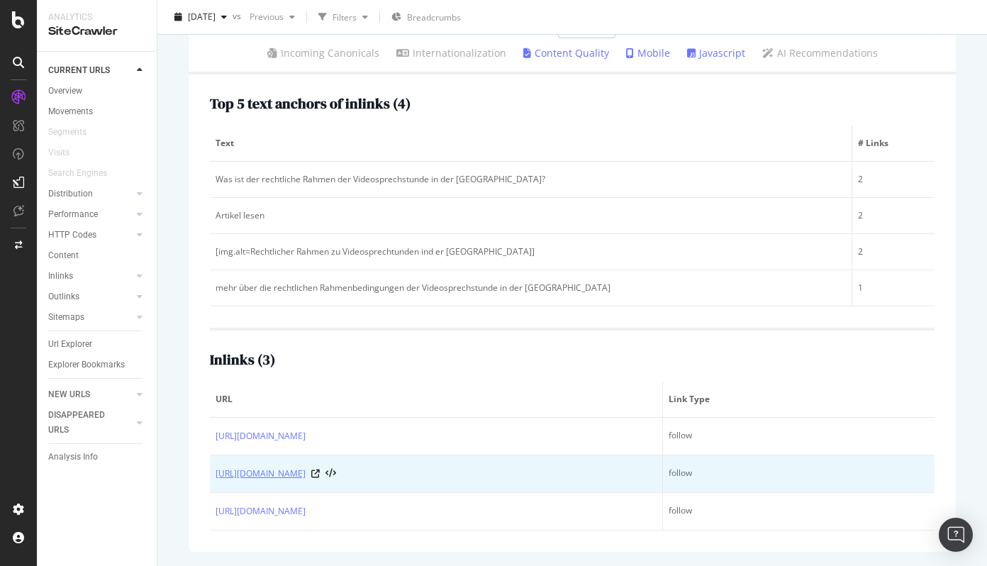
click at [306, 478] on link "https://info.onedoc.ch/de/blog/alle-fachgebiete/die-richtige-software-fuer-vide…" at bounding box center [261, 474] width 90 height 14
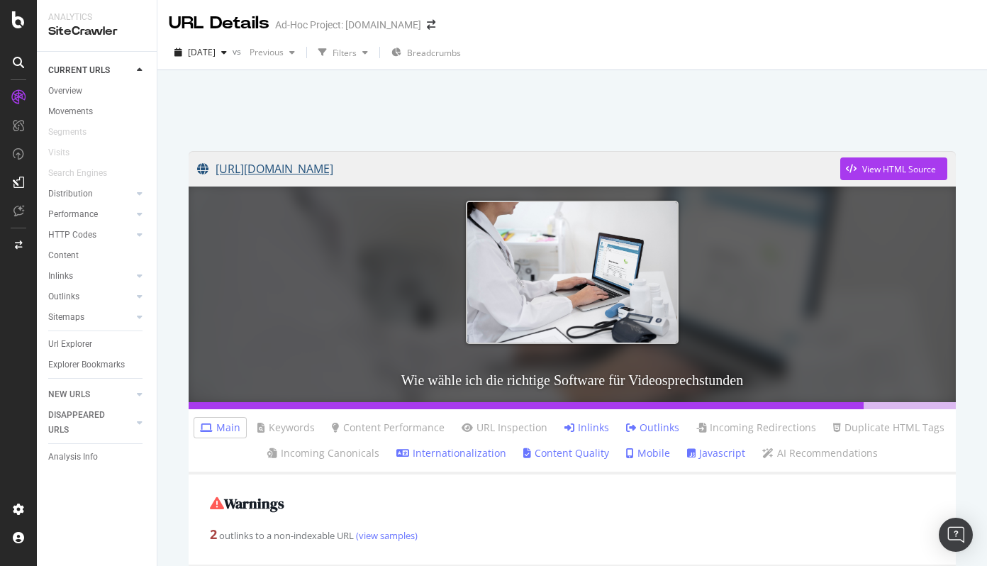
click at [589, 170] on link "[URL][DOMAIN_NAME]" at bounding box center [518, 168] width 643 height 35
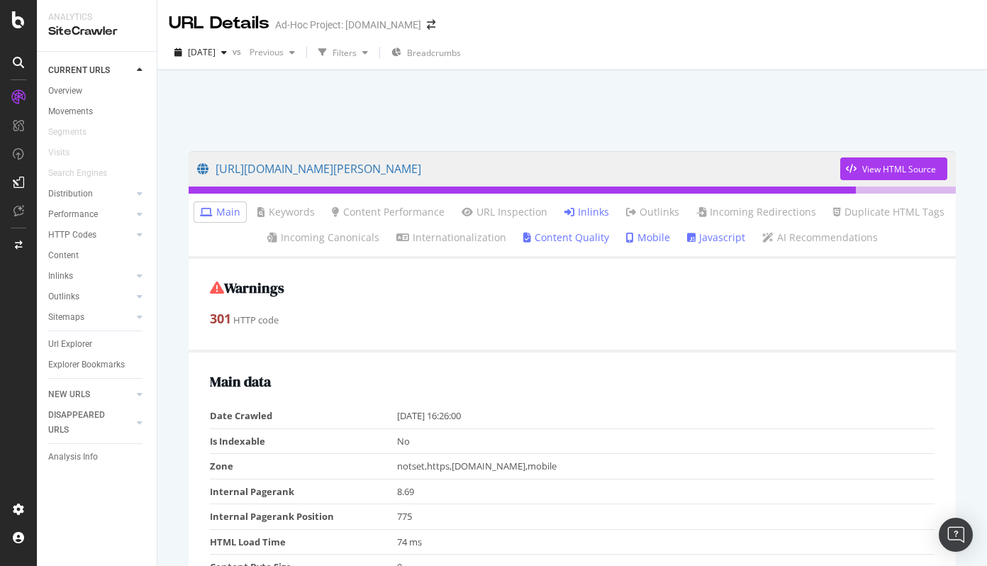
click at [593, 219] on li "Inlinks" at bounding box center [587, 212] width 56 height 20
click at [593, 209] on link "Inlinks" at bounding box center [586, 212] width 45 height 14
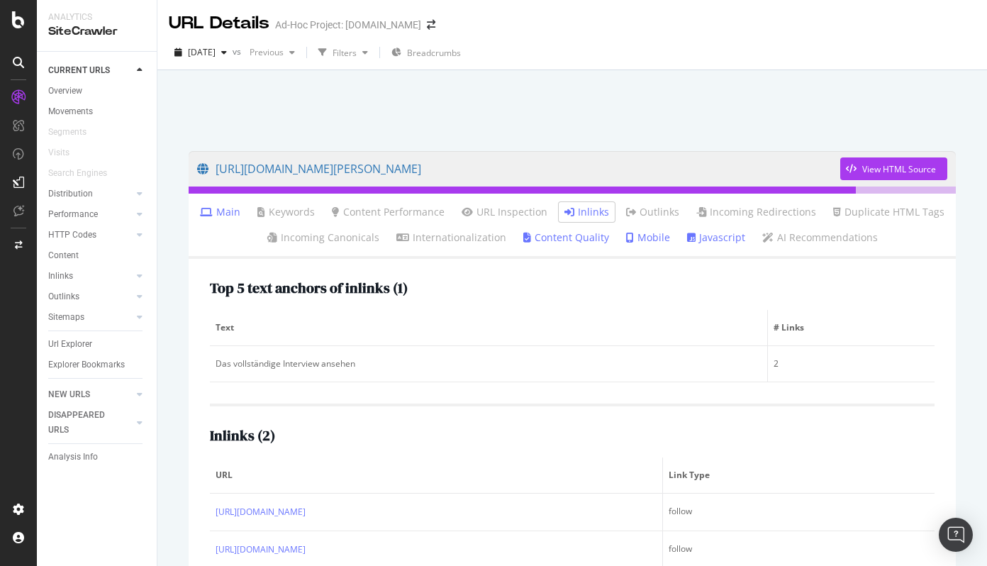
scroll to position [70, 0]
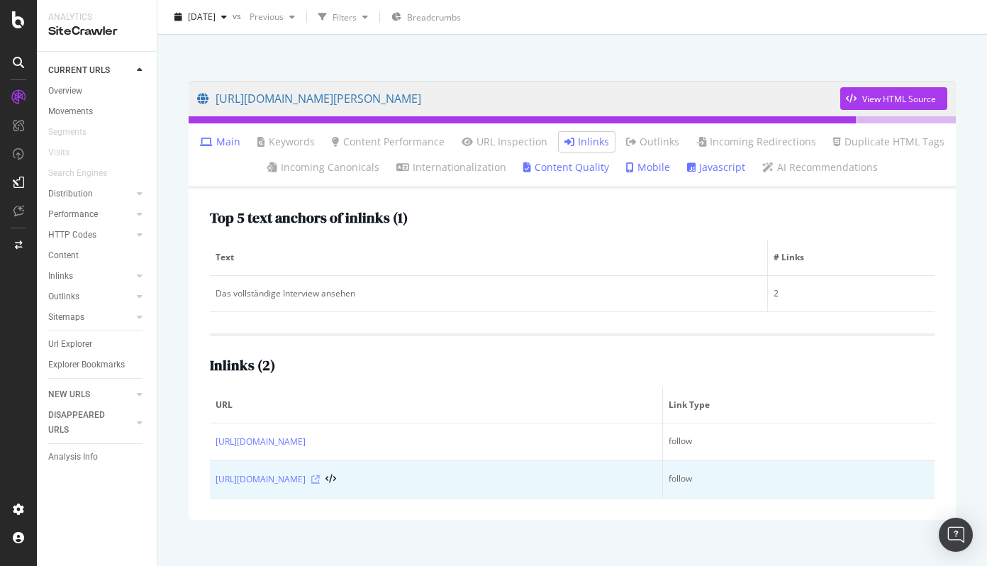
click at [320, 479] on icon at bounding box center [315, 479] width 9 height 9
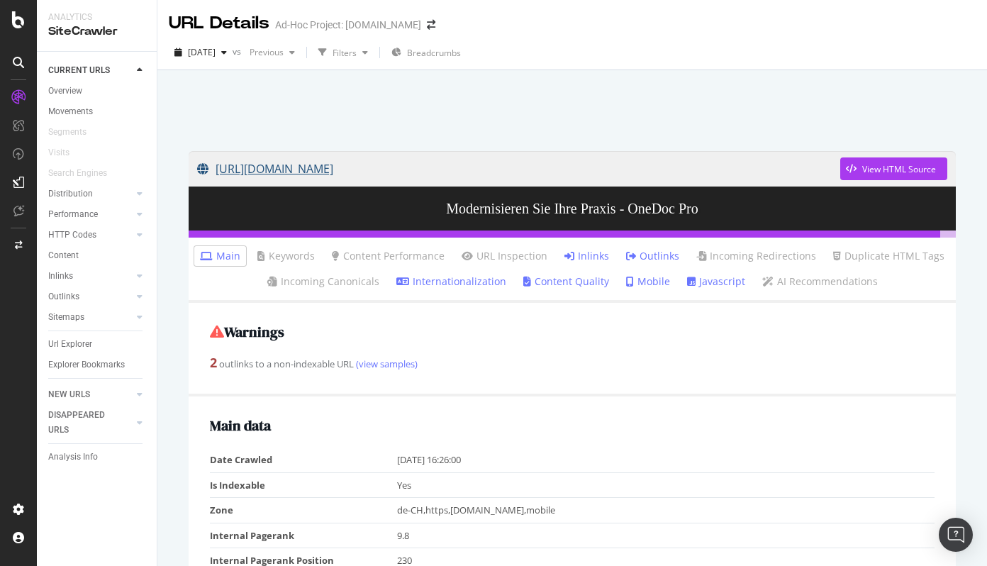
click at [358, 171] on link "[URL][DOMAIN_NAME]" at bounding box center [518, 168] width 643 height 35
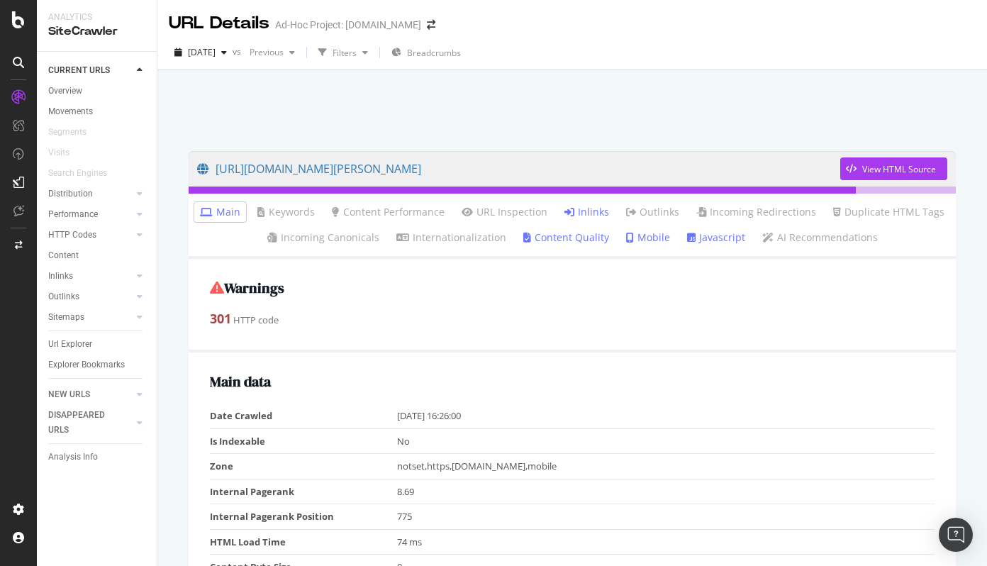
click at [598, 209] on link "Inlinks" at bounding box center [586, 212] width 45 height 14
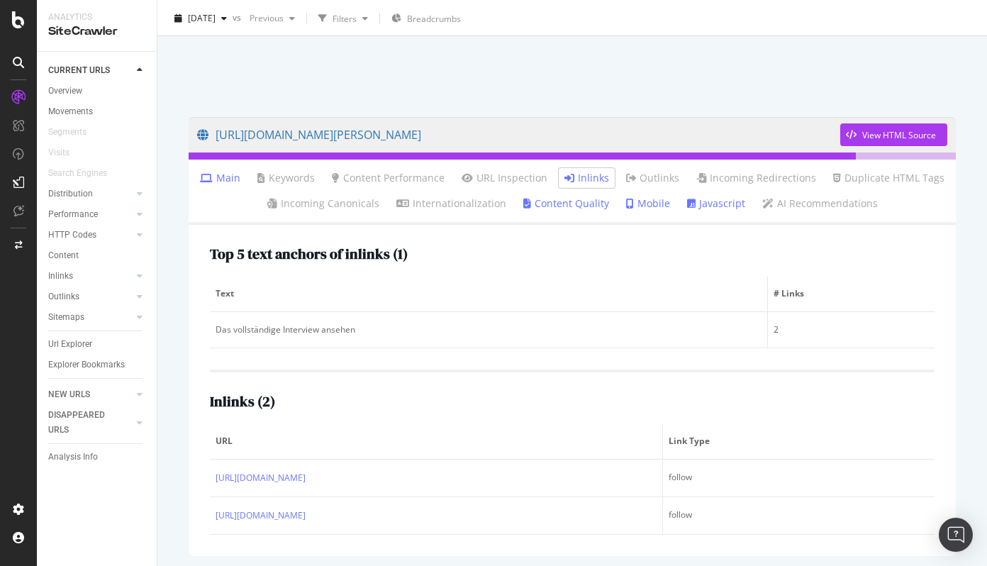
scroll to position [70, 0]
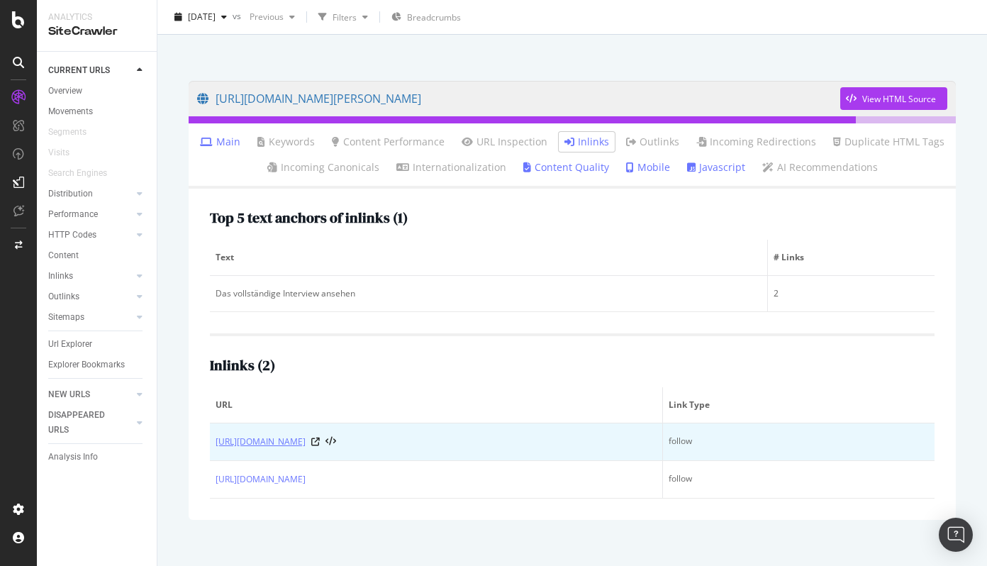
click at [297, 440] on link "[URL][DOMAIN_NAME]" at bounding box center [261, 442] width 90 height 14
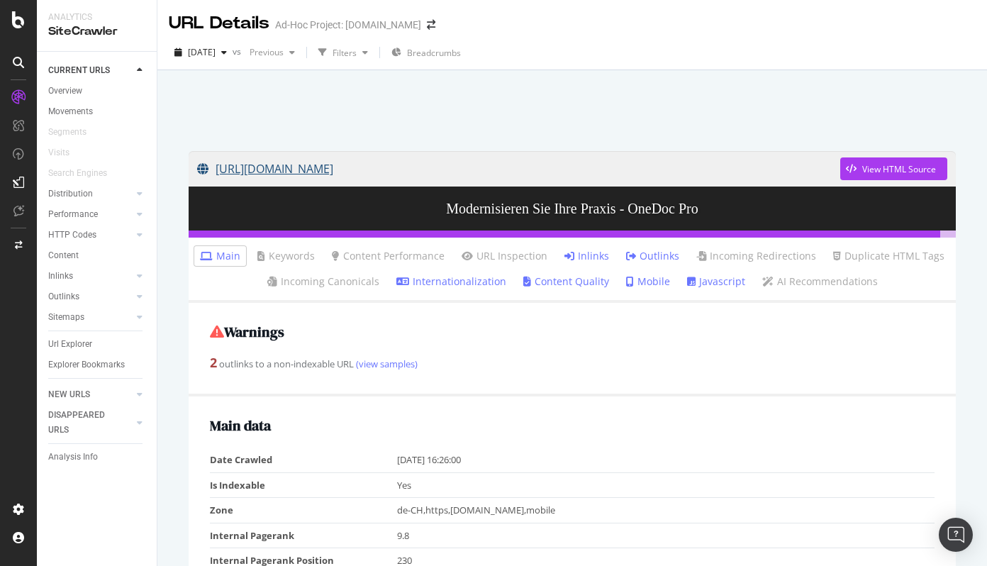
click at [329, 169] on link "[URL][DOMAIN_NAME]" at bounding box center [518, 168] width 643 height 35
